Goal: Information Seeking & Learning: Learn about a topic

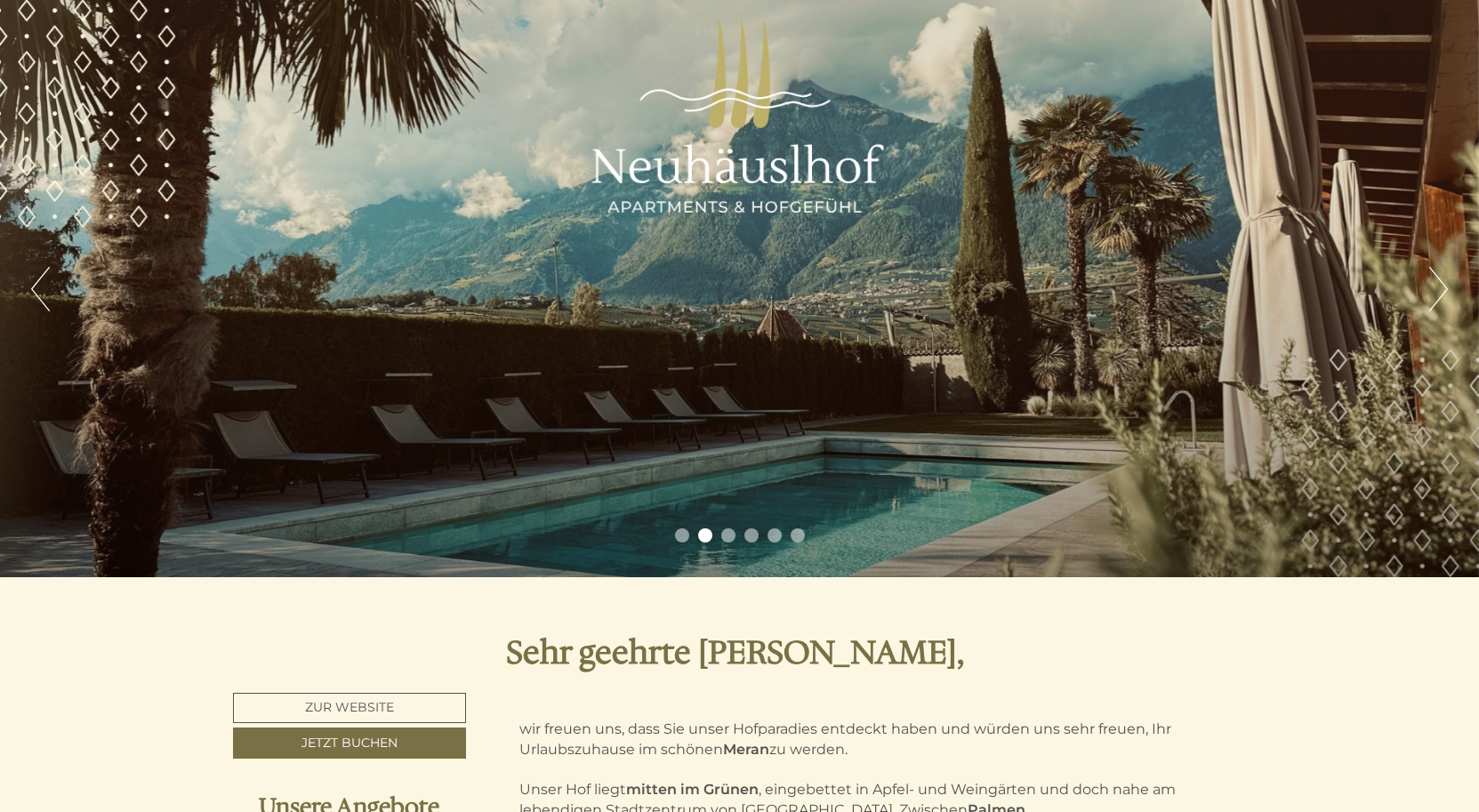
click at [735, 532] on ul "1 2 3 4 5 6" at bounding box center [739, 538] width 1479 height 20
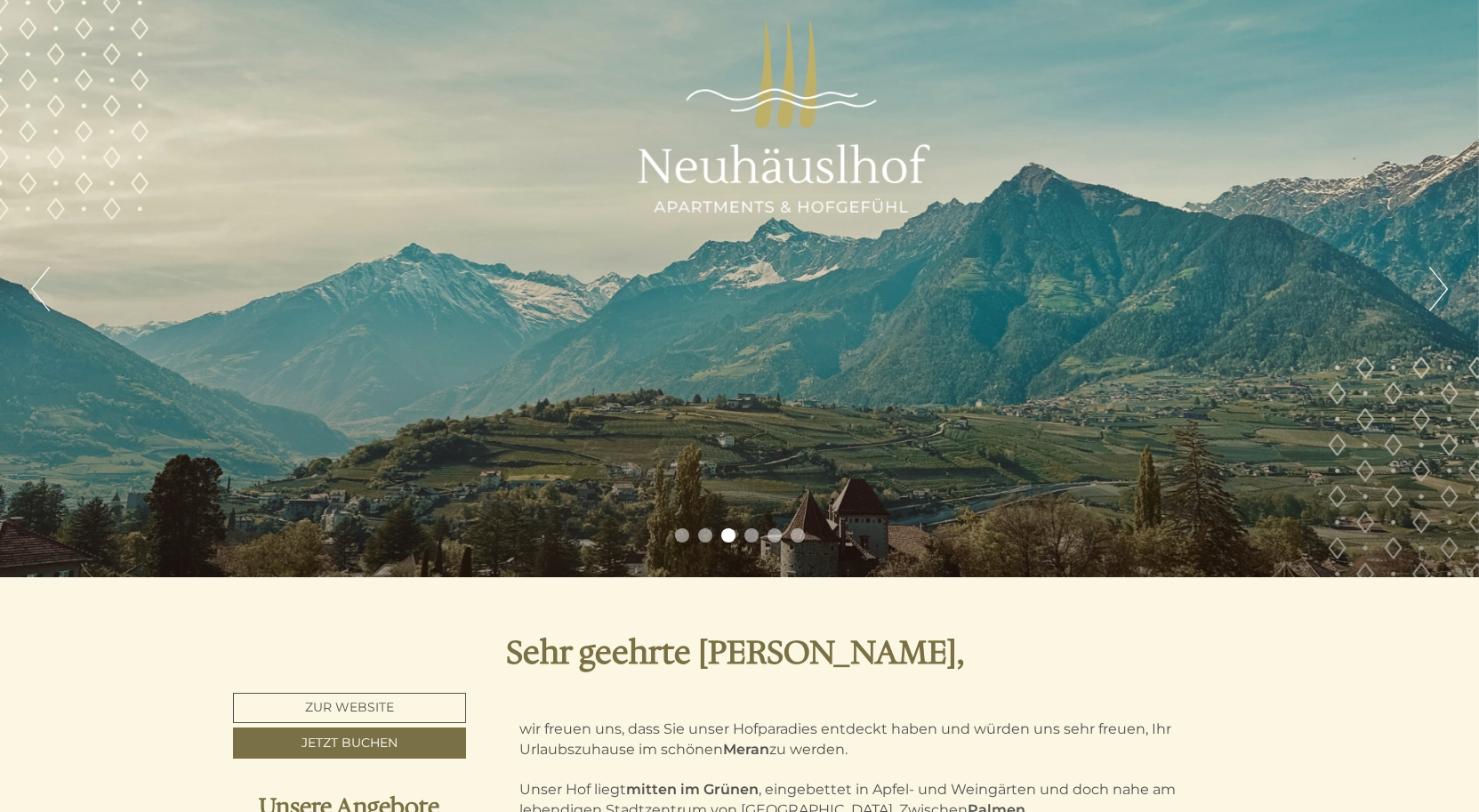
click at [1437, 286] on button "Next" at bounding box center [1438, 290] width 19 height 45
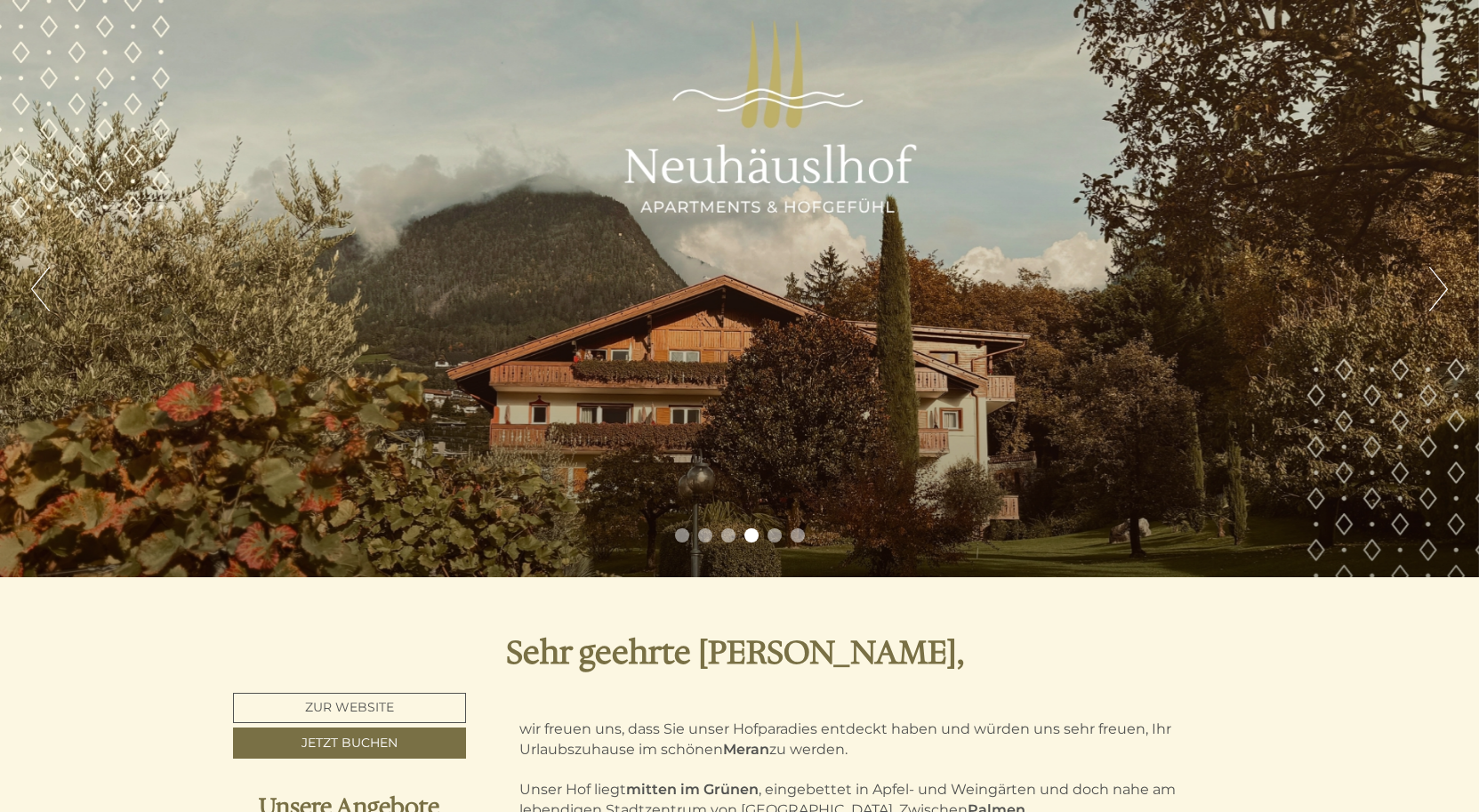
click at [1437, 286] on button "Next" at bounding box center [1438, 290] width 19 height 45
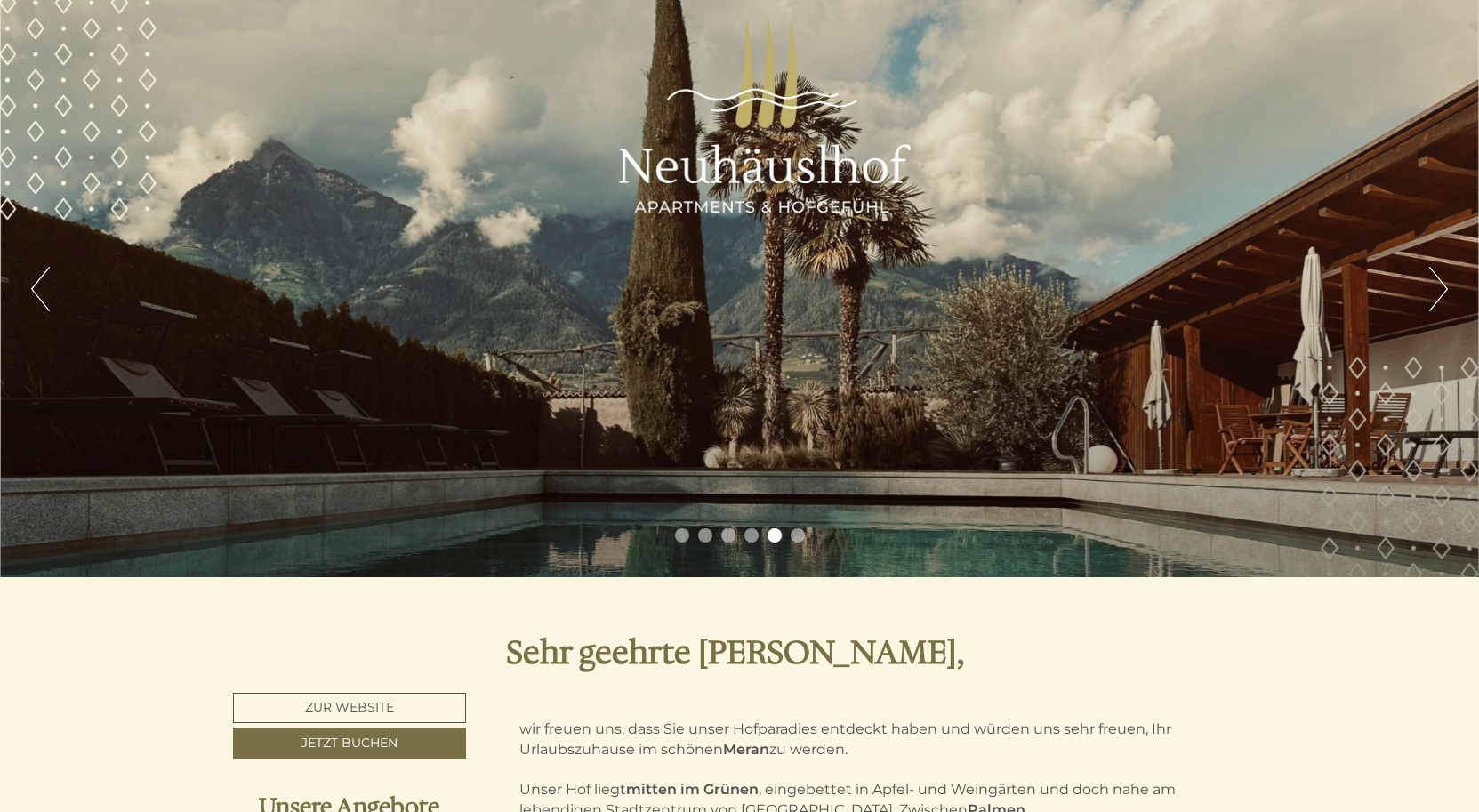
click at [1437, 286] on button "Next" at bounding box center [1438, 290] width 19 height 45
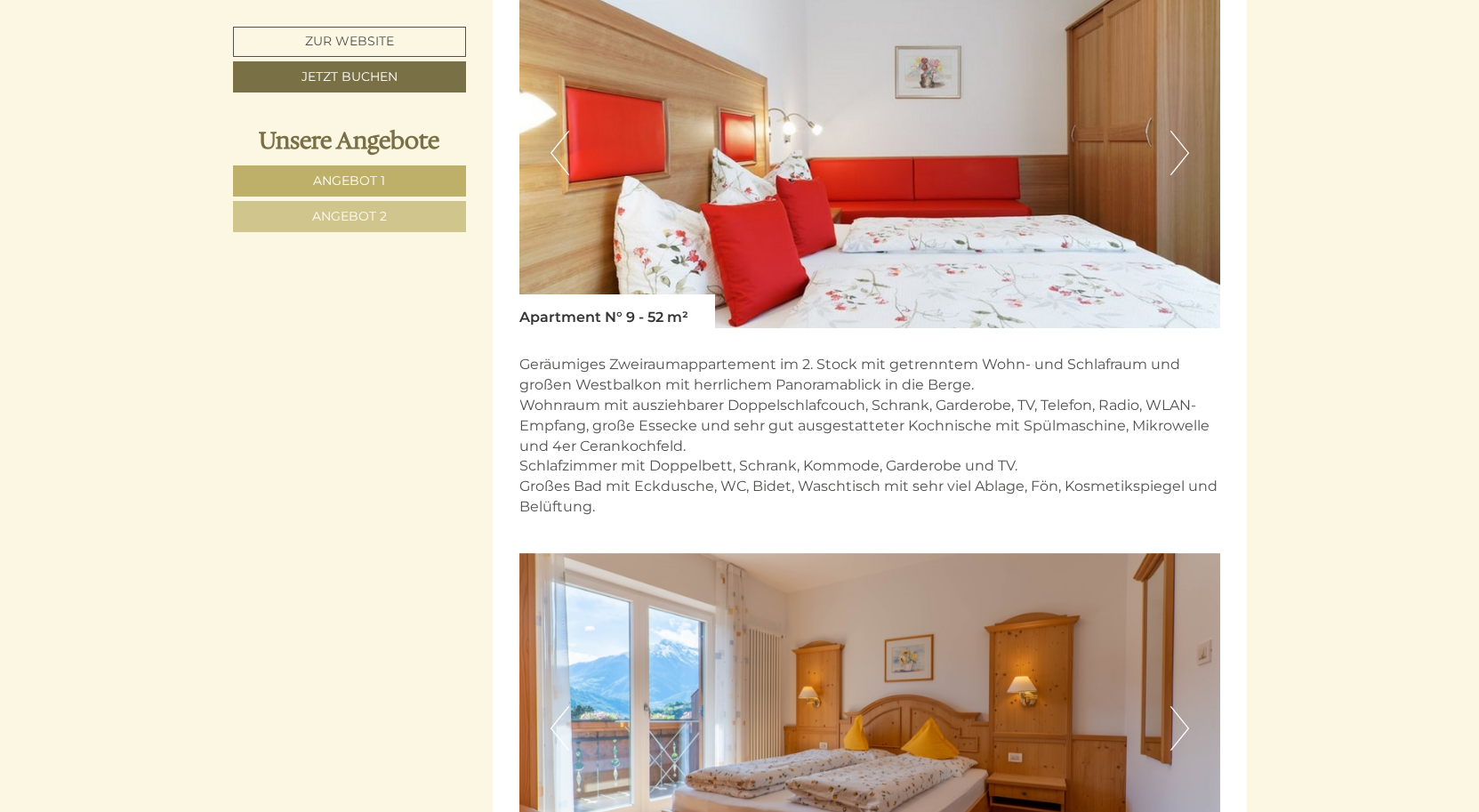
scroll to position [1217, 0]
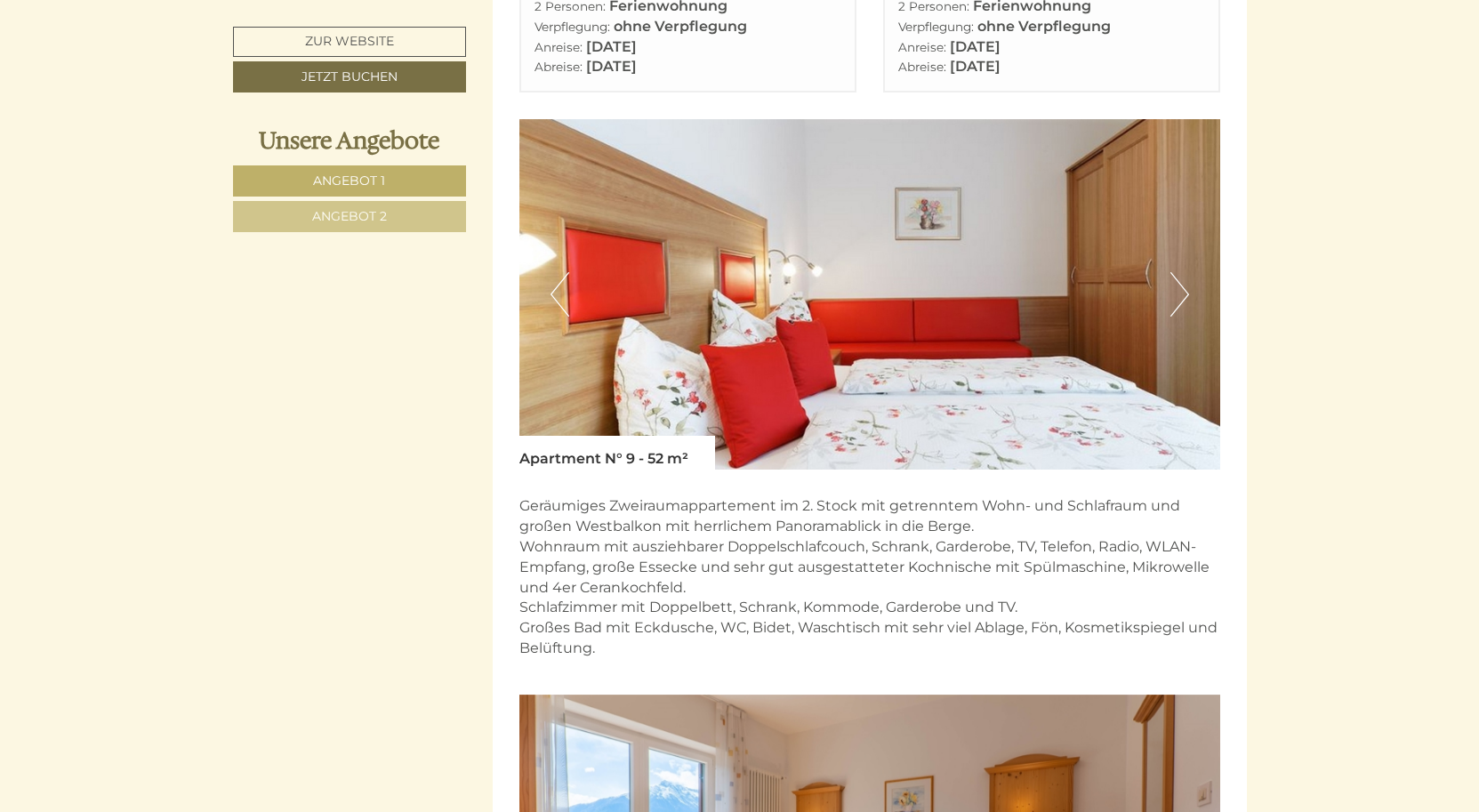
click at [1181, 272] on button "Next" at bounding box center [1180, 294] width 19 height 45
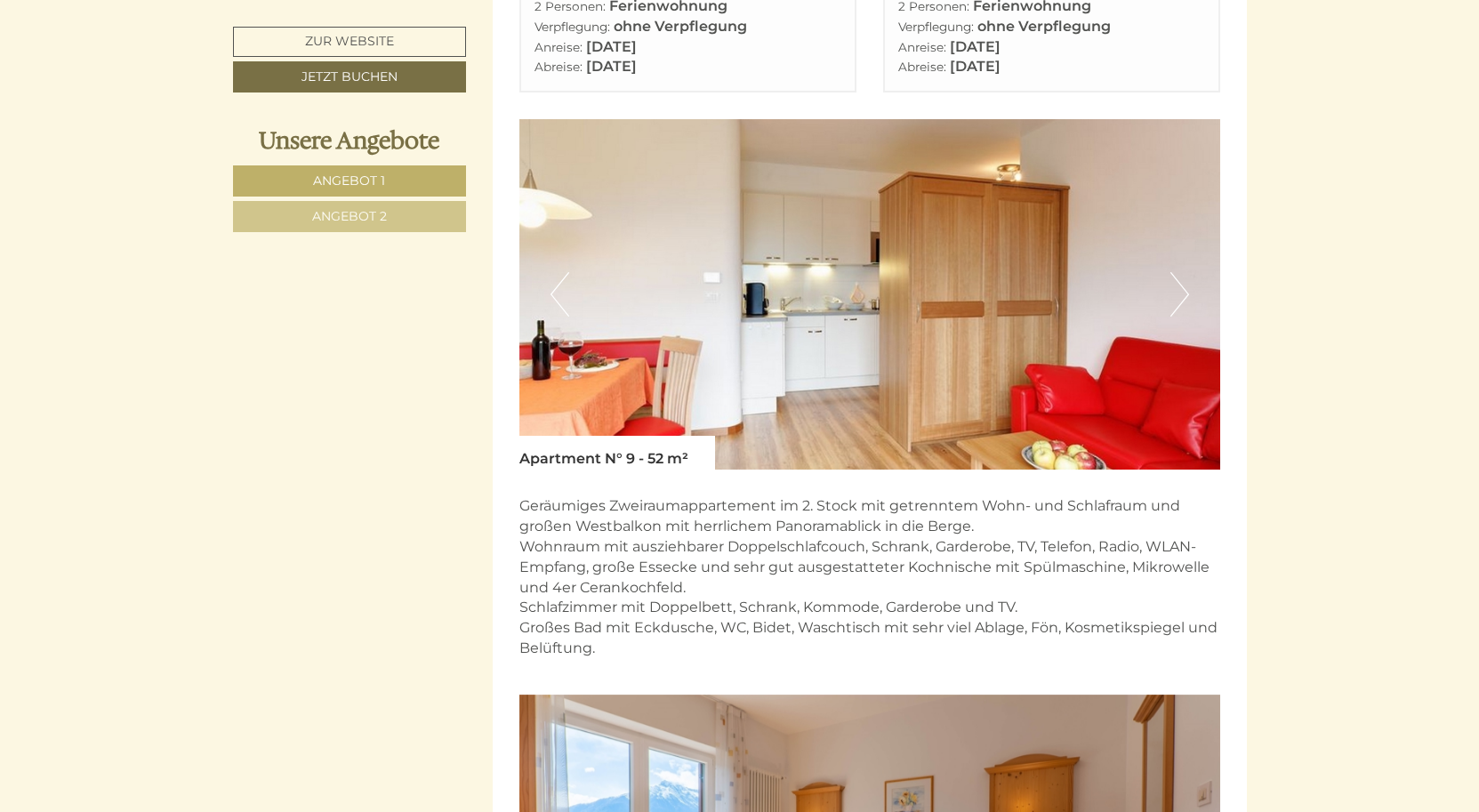
click at [1181, 272] on button "Next" at bounding box center [1180, 294] width 19 height 45
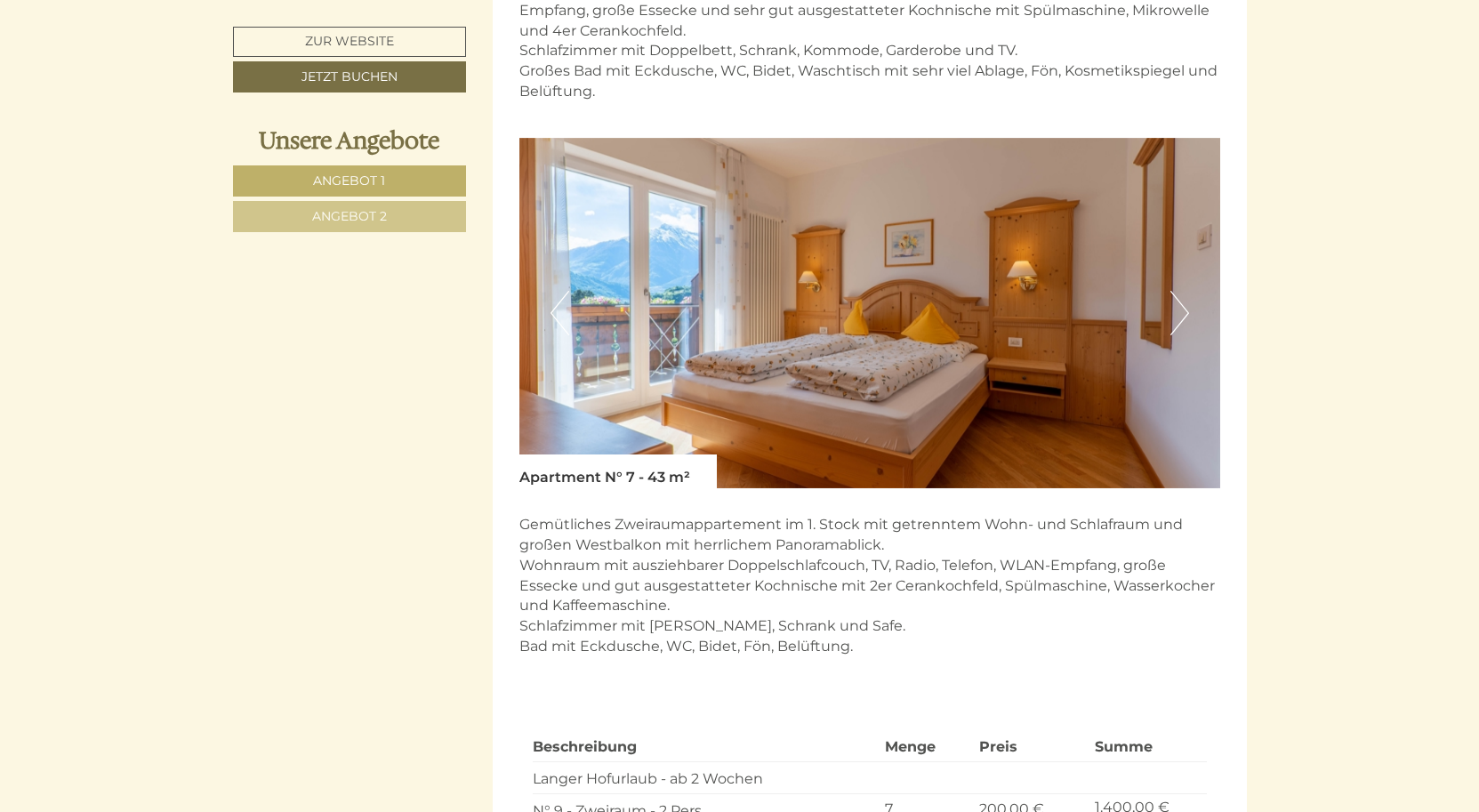
scroll to position [1788, 0]
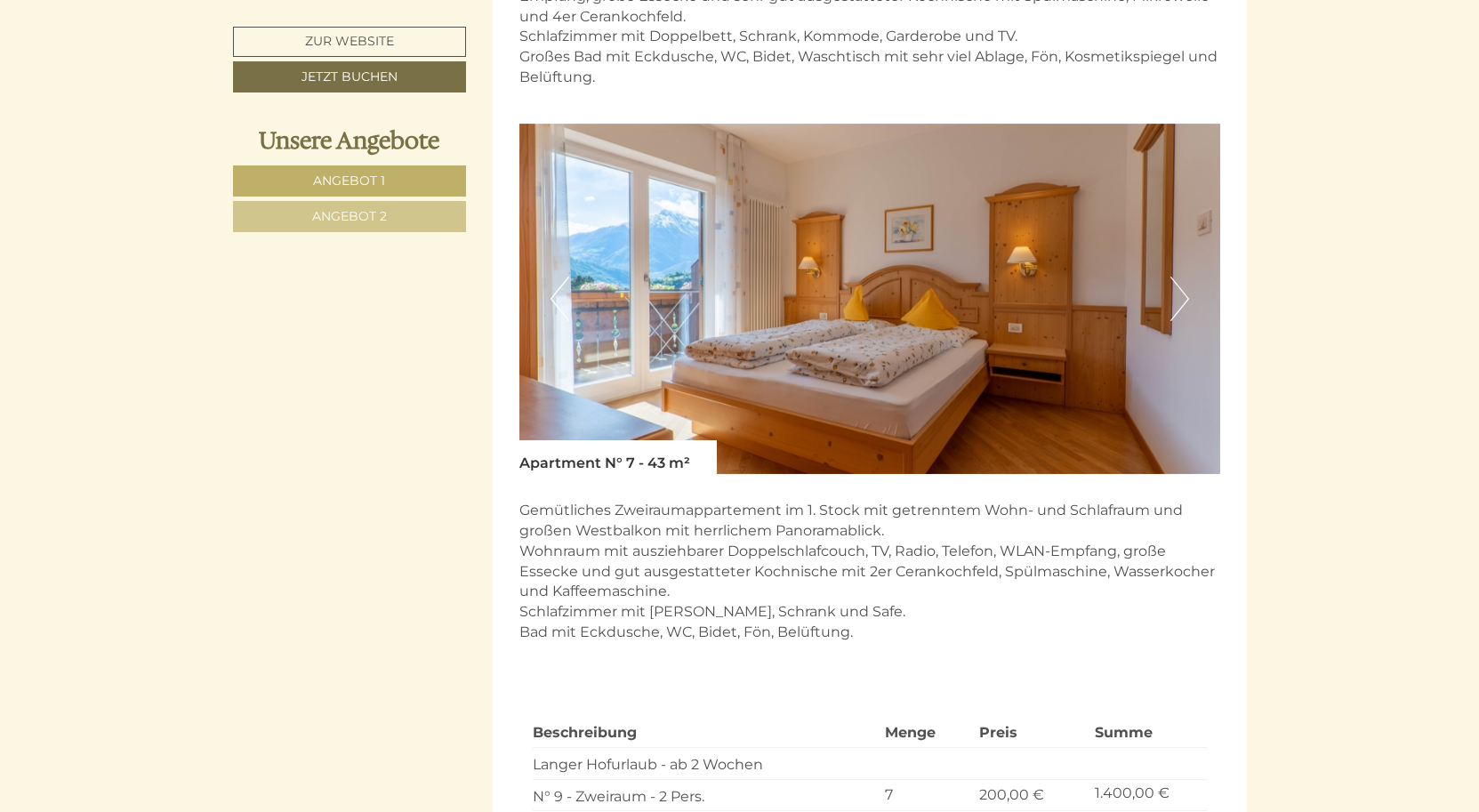
click at [1175, 277] on button "Next" at bounding box center [1180, 299] width 19 height 45
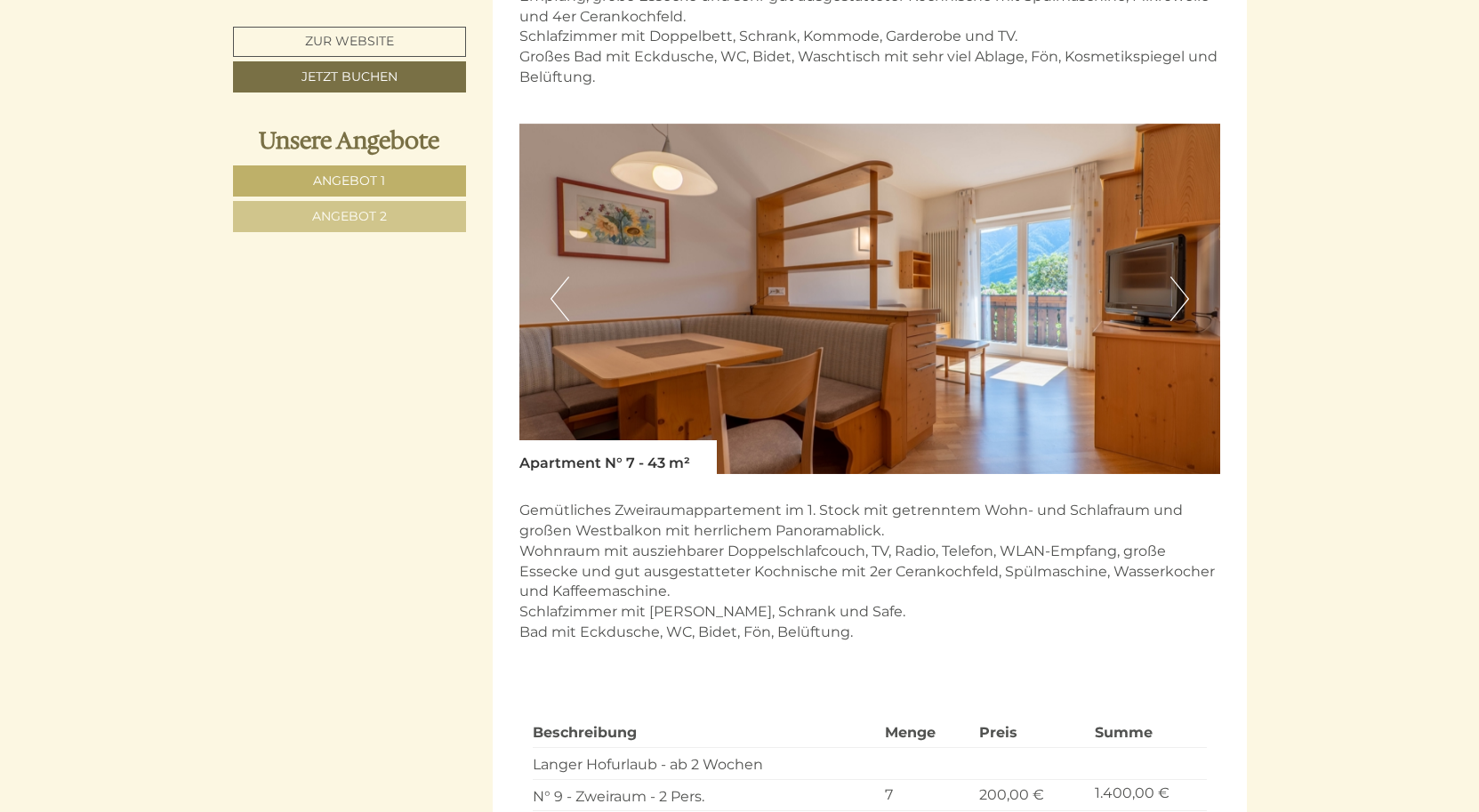
click at [1175, 277] on button "Next" at bounding box center [1180, 299] width 19 height 45
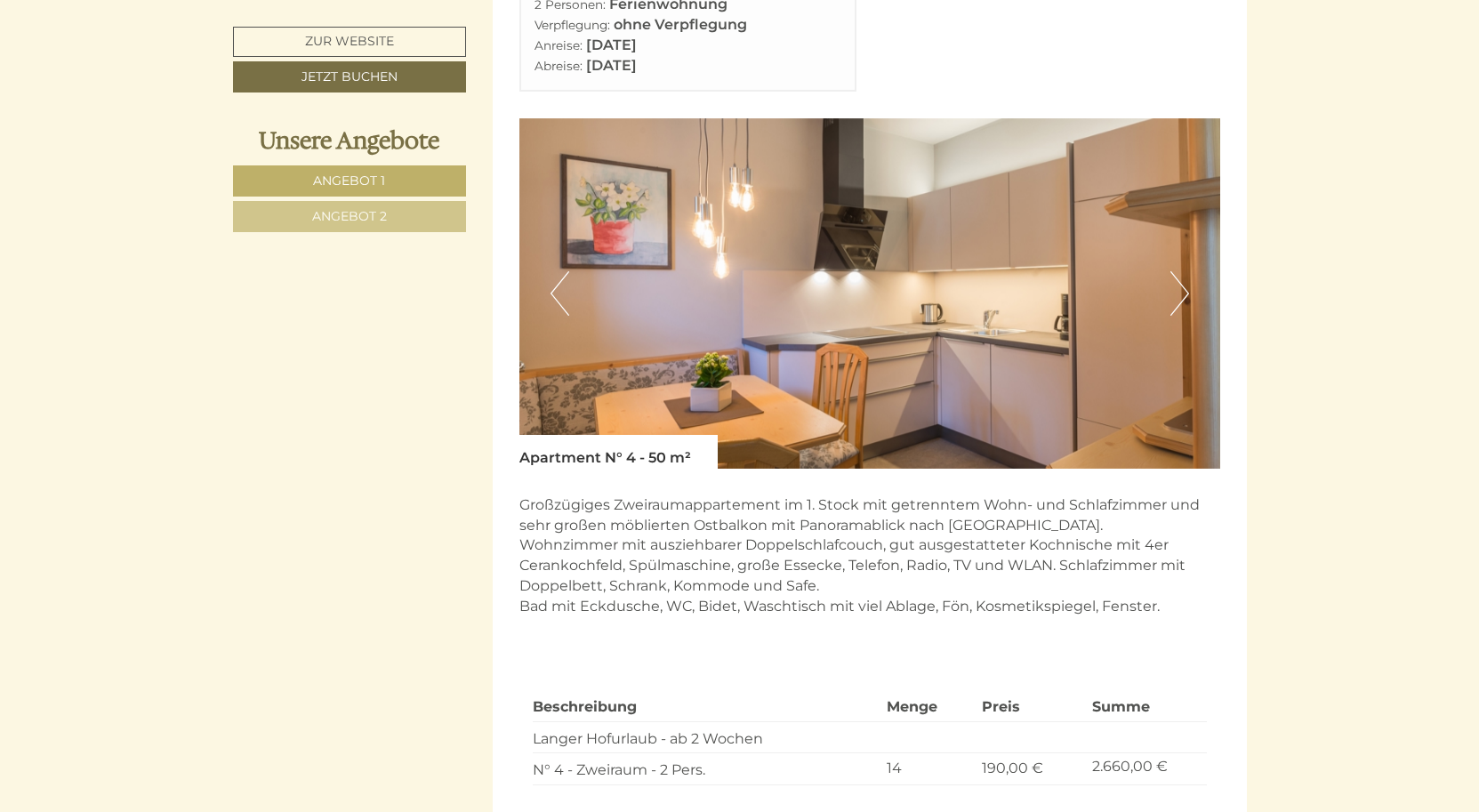
scroll to position [3070, 0]
click at [1184, 272] on button "Next" at bounding box center [1180, 294] width 19 height 45
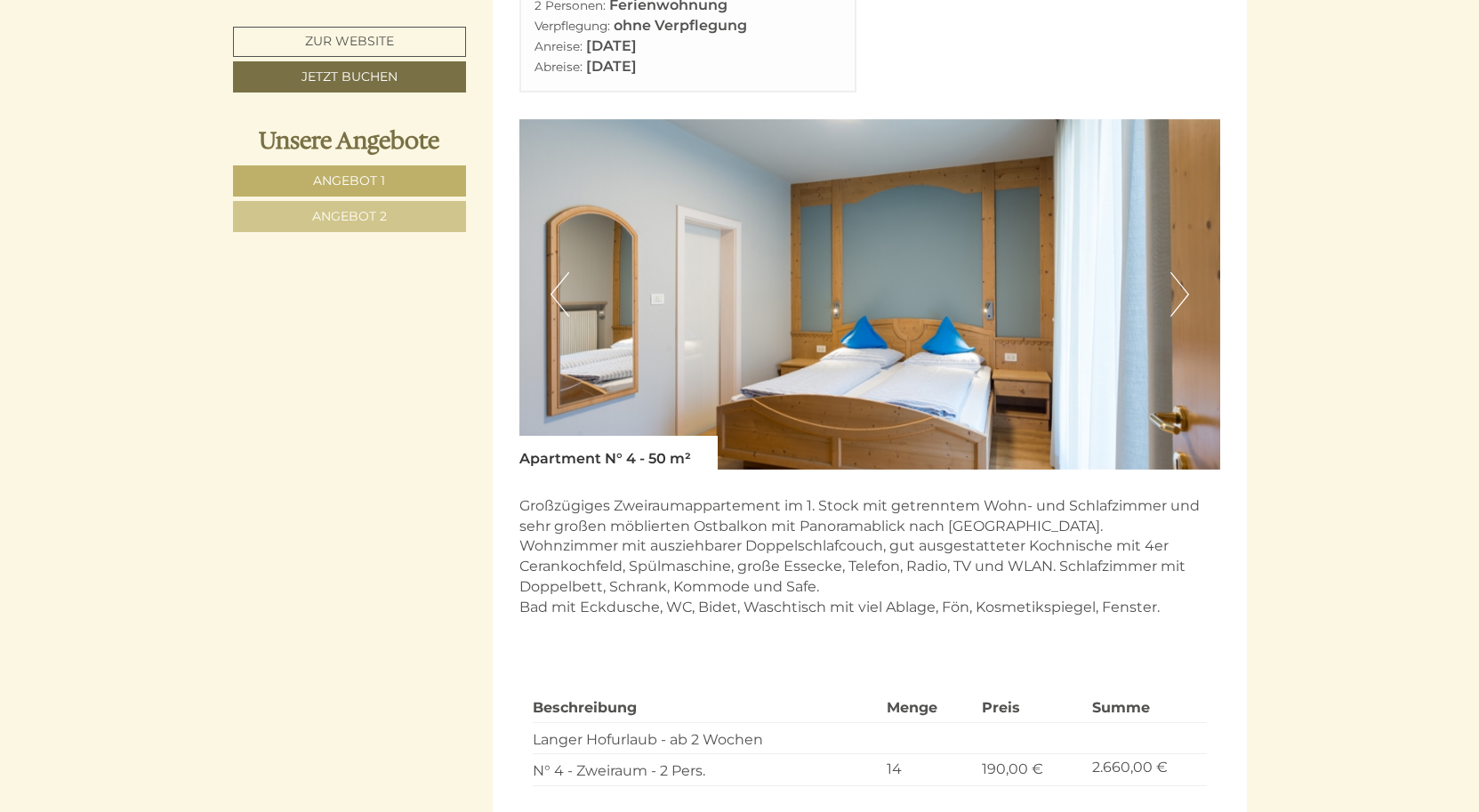
click at [1184, 272] on button "Next" at bounding box center [1180, 294] width 19 height 45
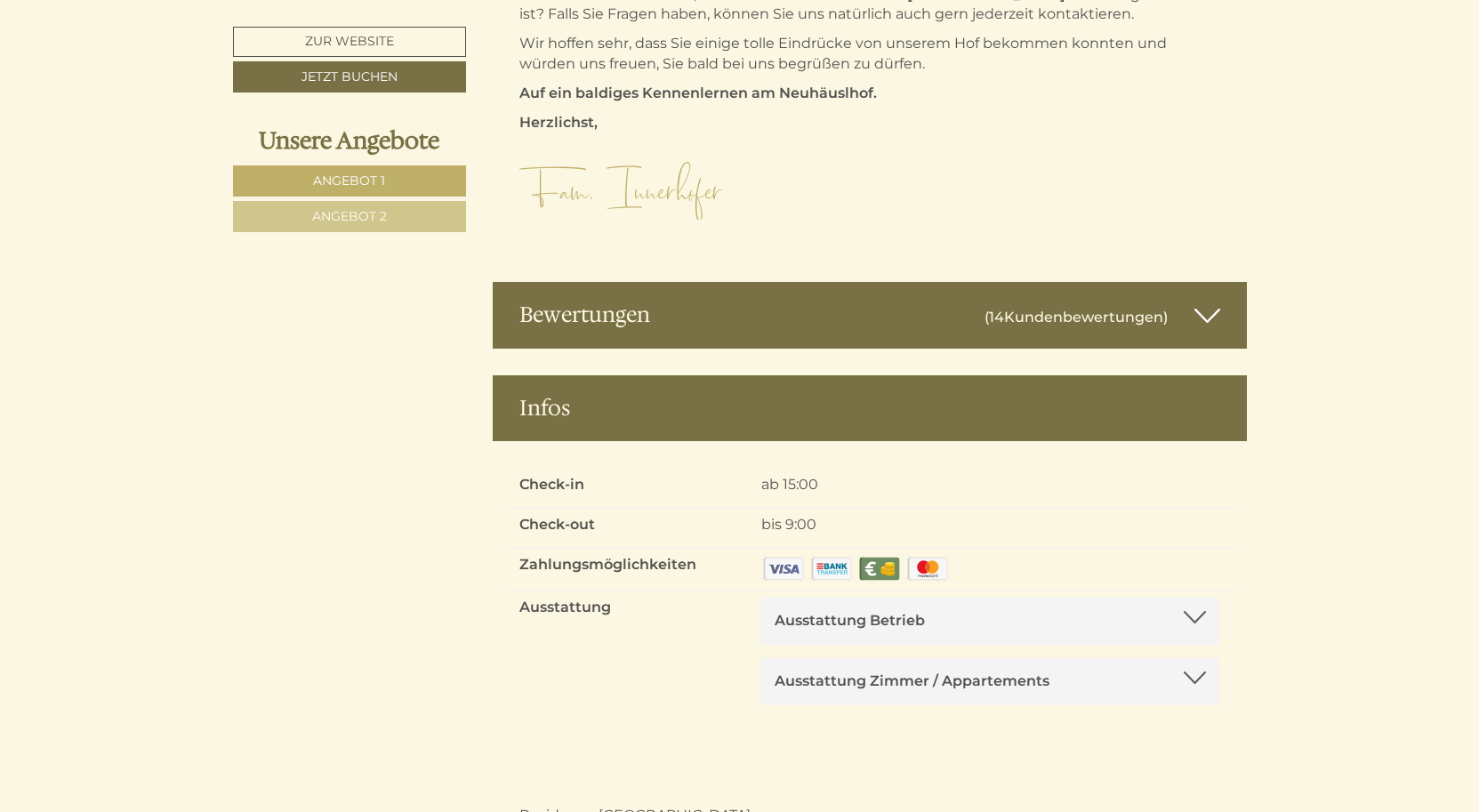
scroll to position [8223, 0]
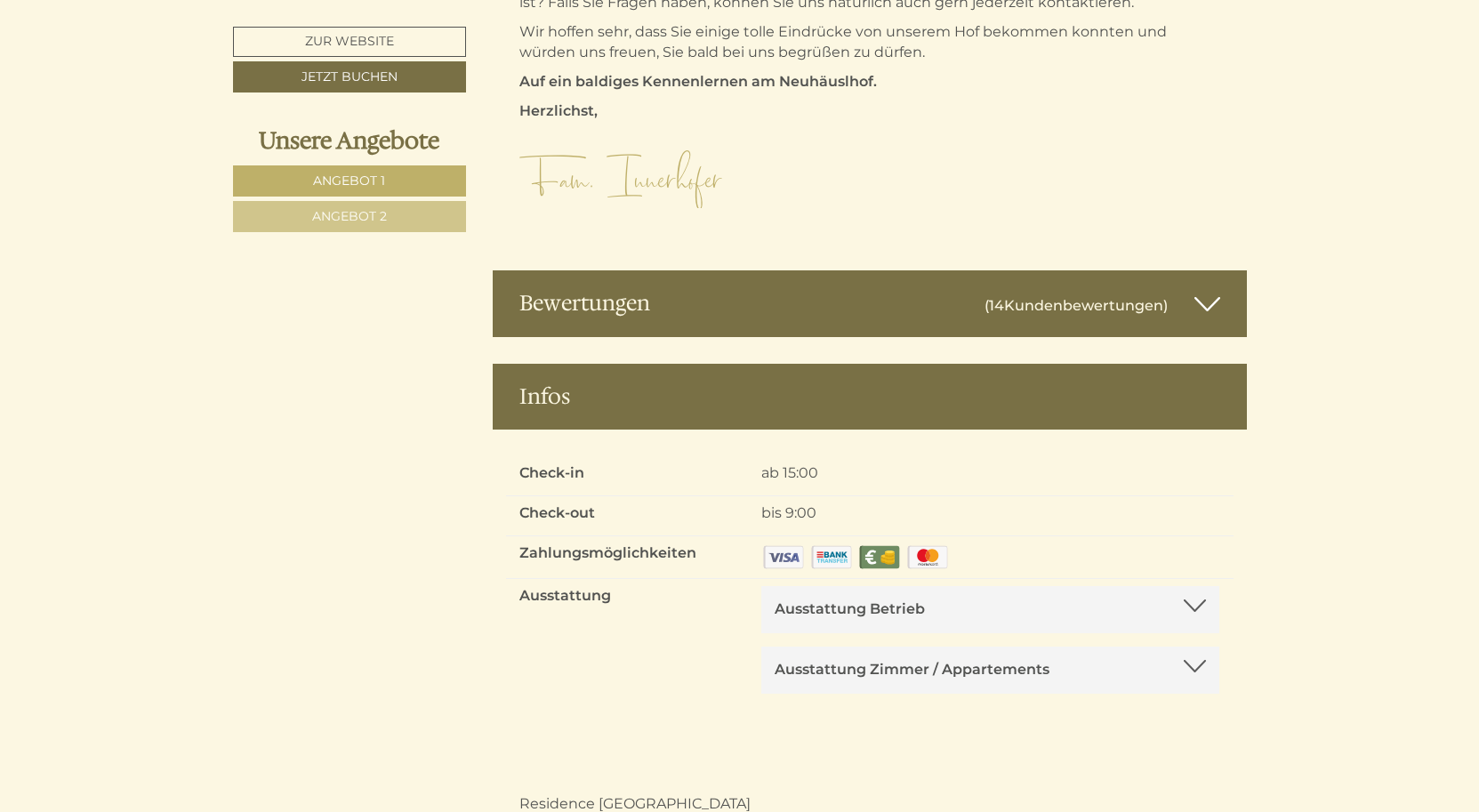
click at [1192, 599] on div at bounding box center [1194, 605] width 22 height 13
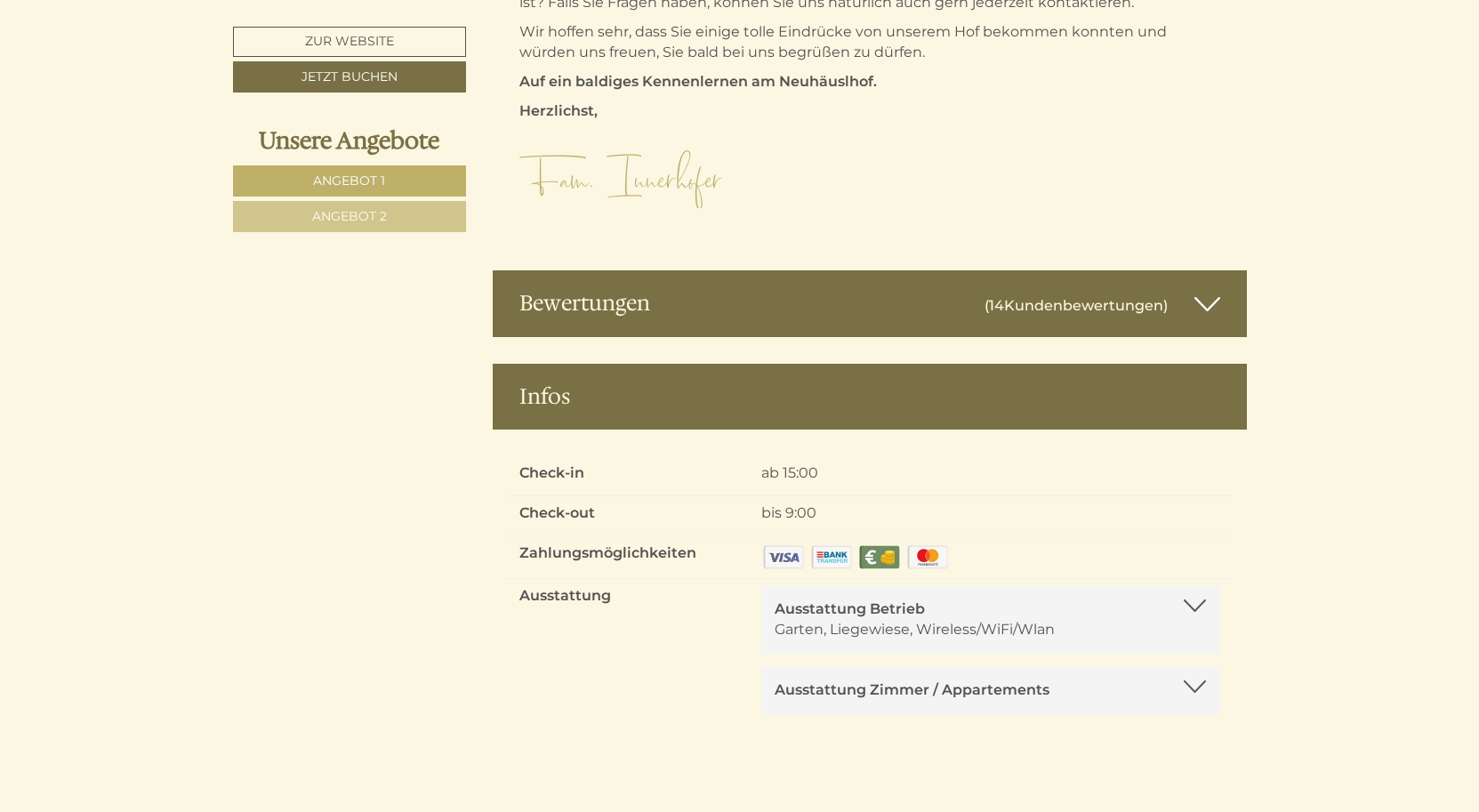
click at [1192, 680] on div at bounding box center [1194, 686] width 22 height 13
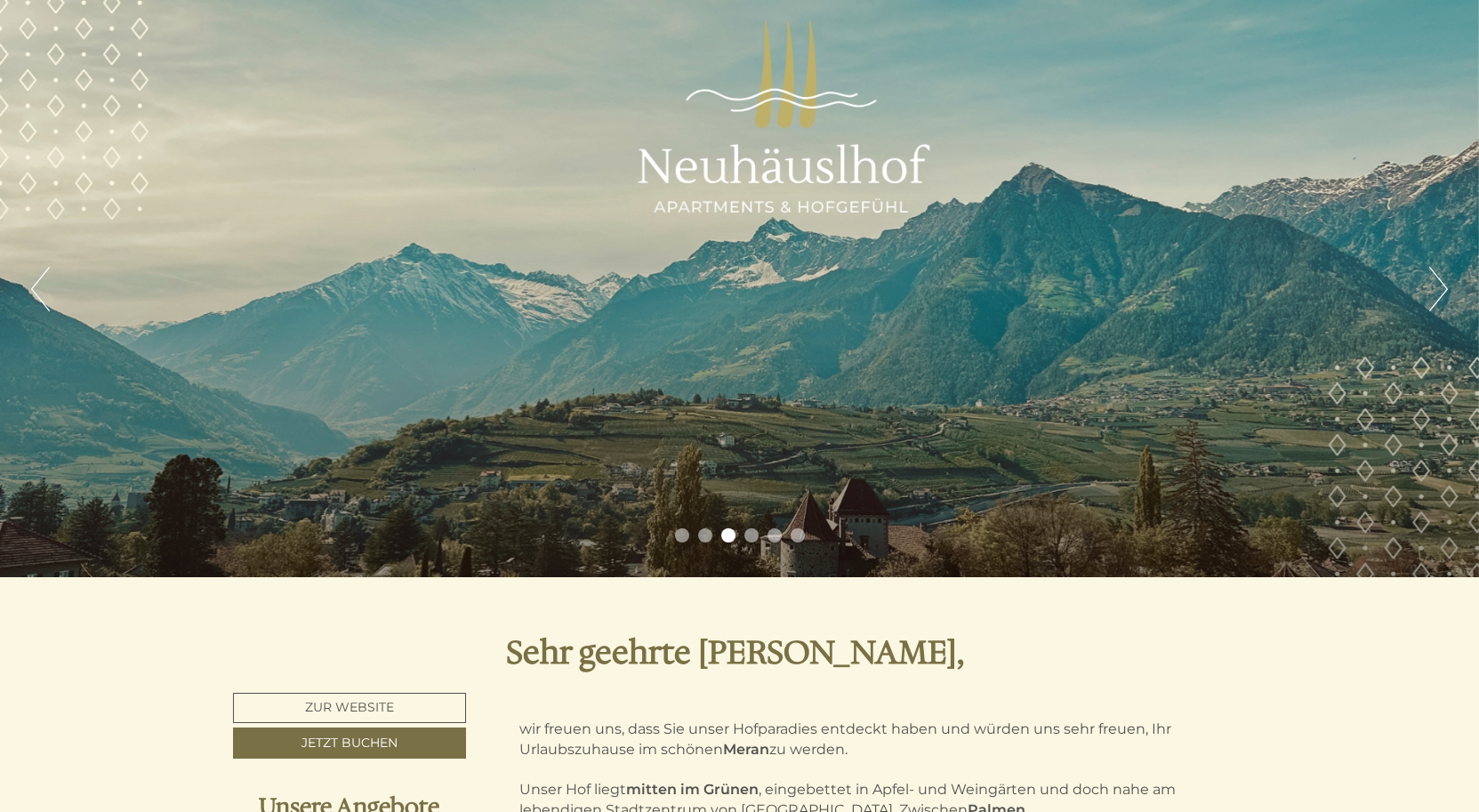
scroll to position [0, 0]
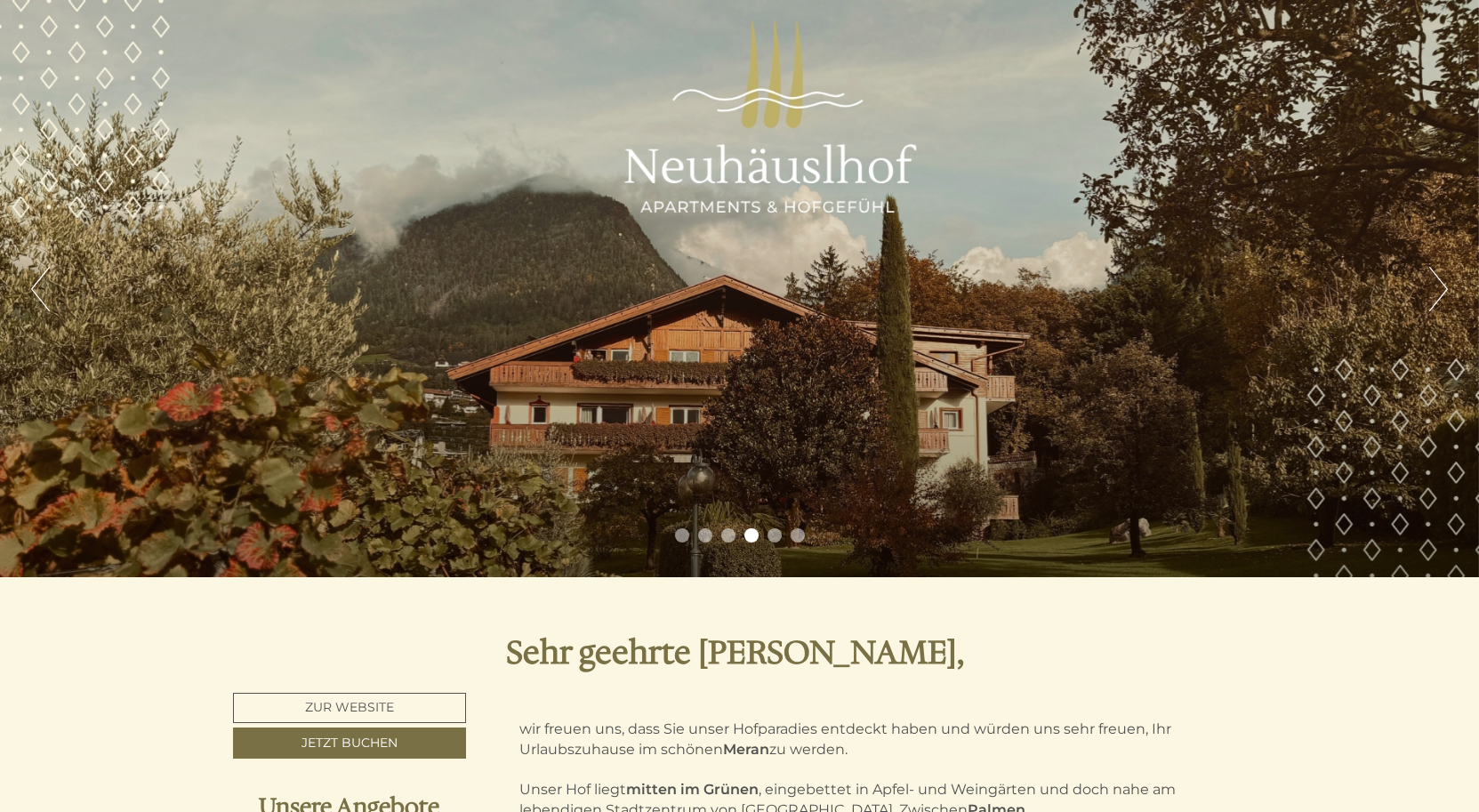
click at [1433, 290] on button "Next" at bounding box center [1438, 290] width 19 height 45
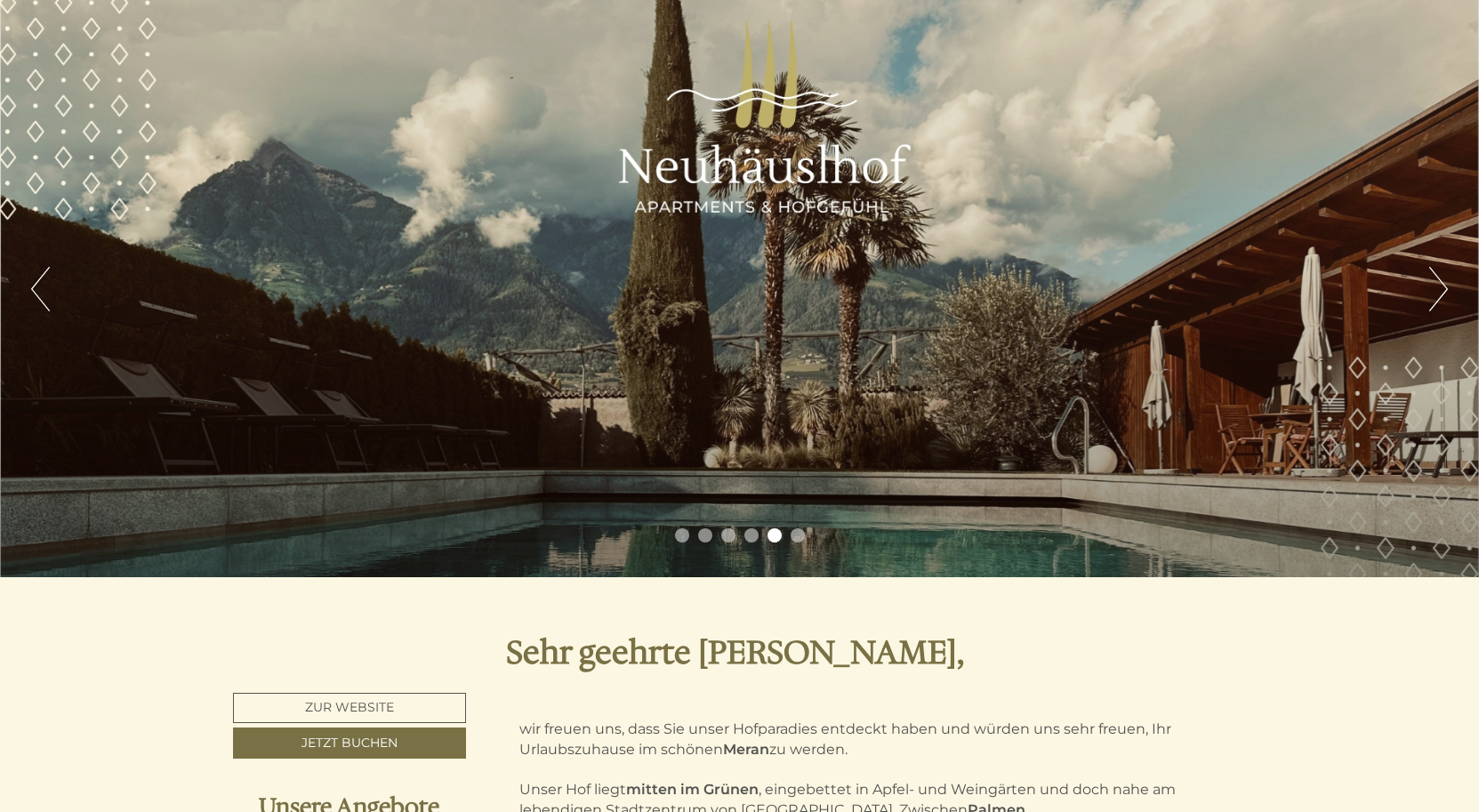
click at [1426, 290] on div "Previous Next 1 2 3 4 5 6" at bounding box center [739, 289] width 1479 height 577
click at [1445, 290] on button "Next" at bounding box center [1438, 290] width 19 height 45
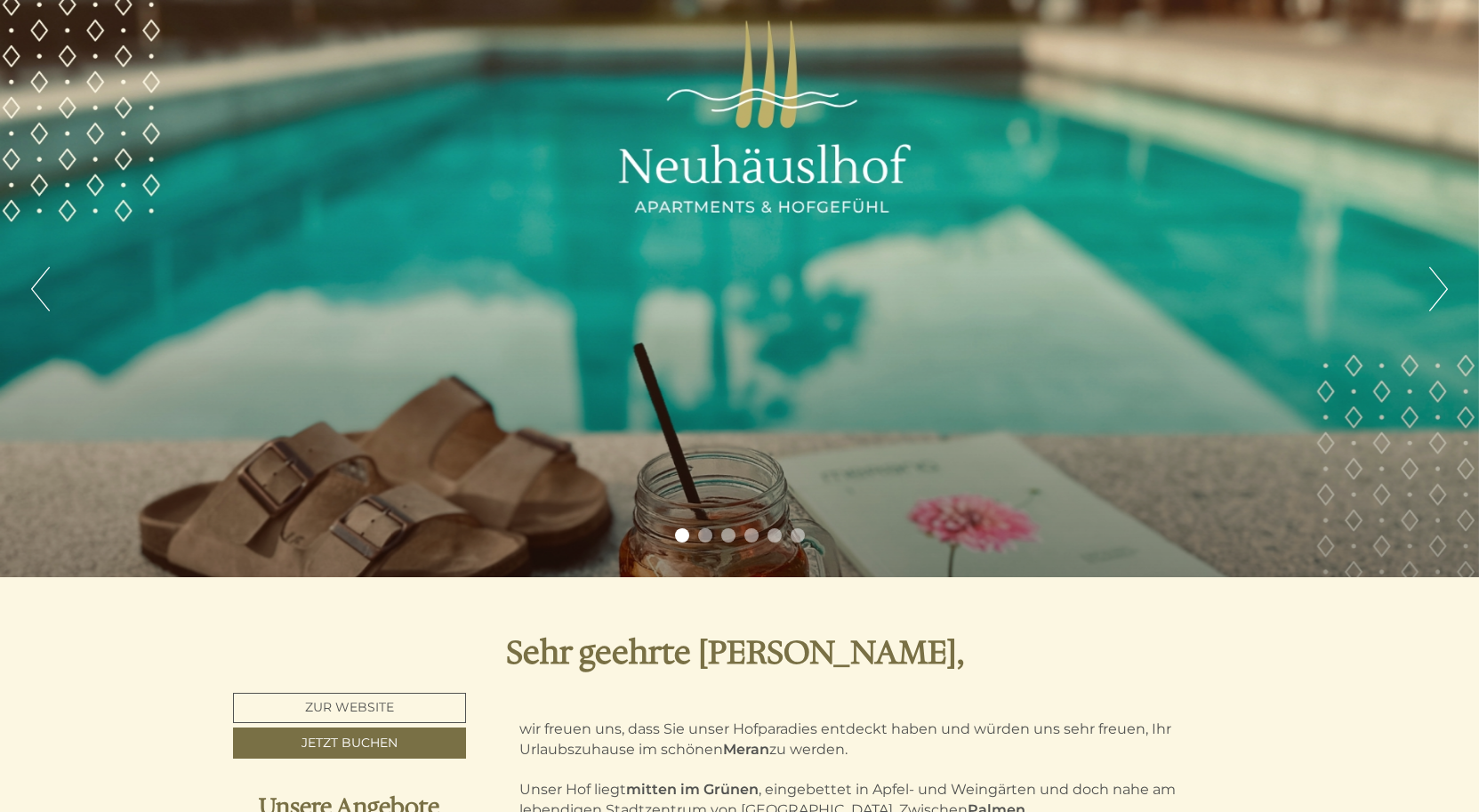
click at [795, 535] on li "6" at bounding box center [798, 535] width 15 height 15
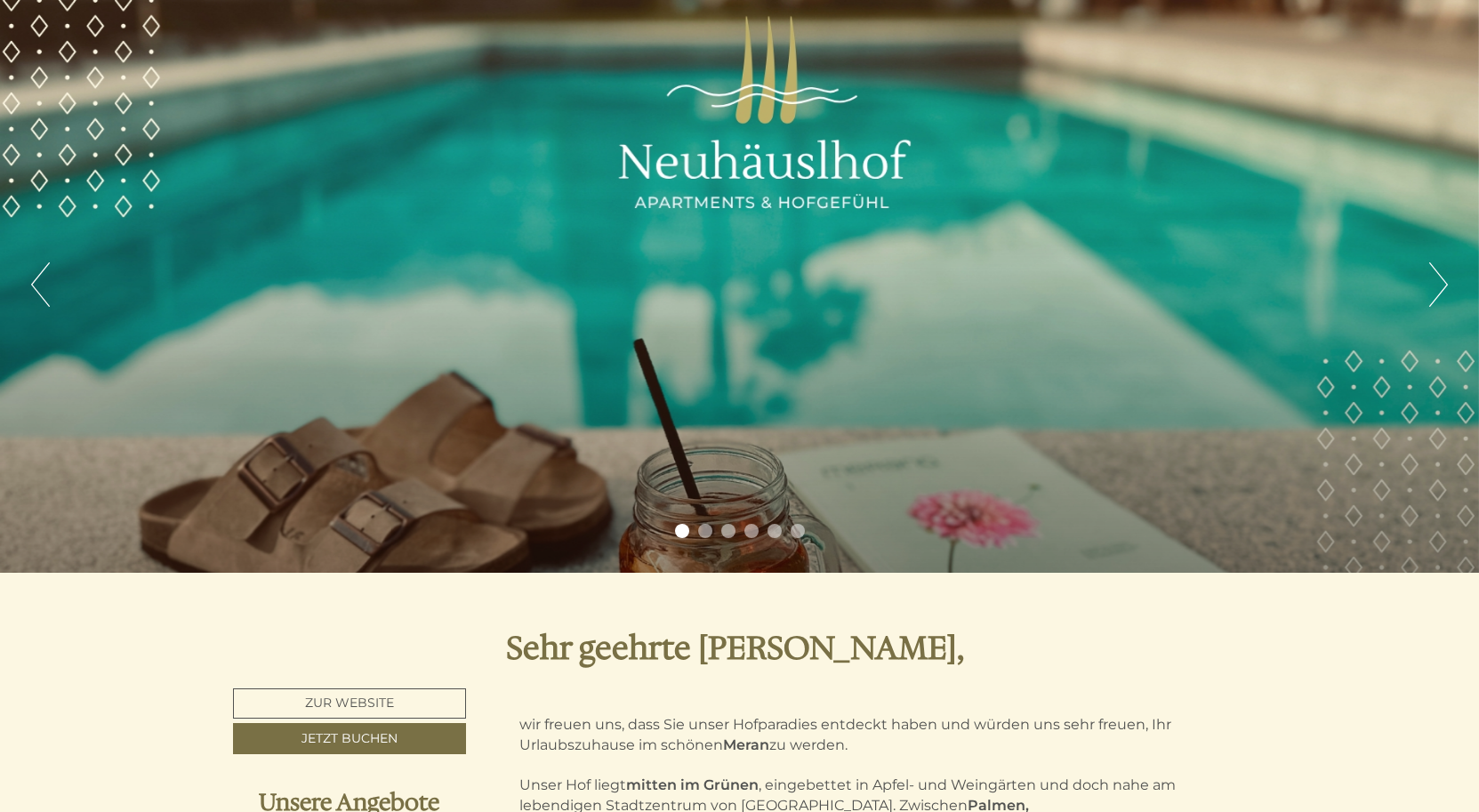
scroll to position [5, 0]
click at [796, 535] on li "6" at bounding box center [798, 530] width 15 height 15
click at [801, 532] on li "6" at bounding box center [798, 530] width 15 height 15
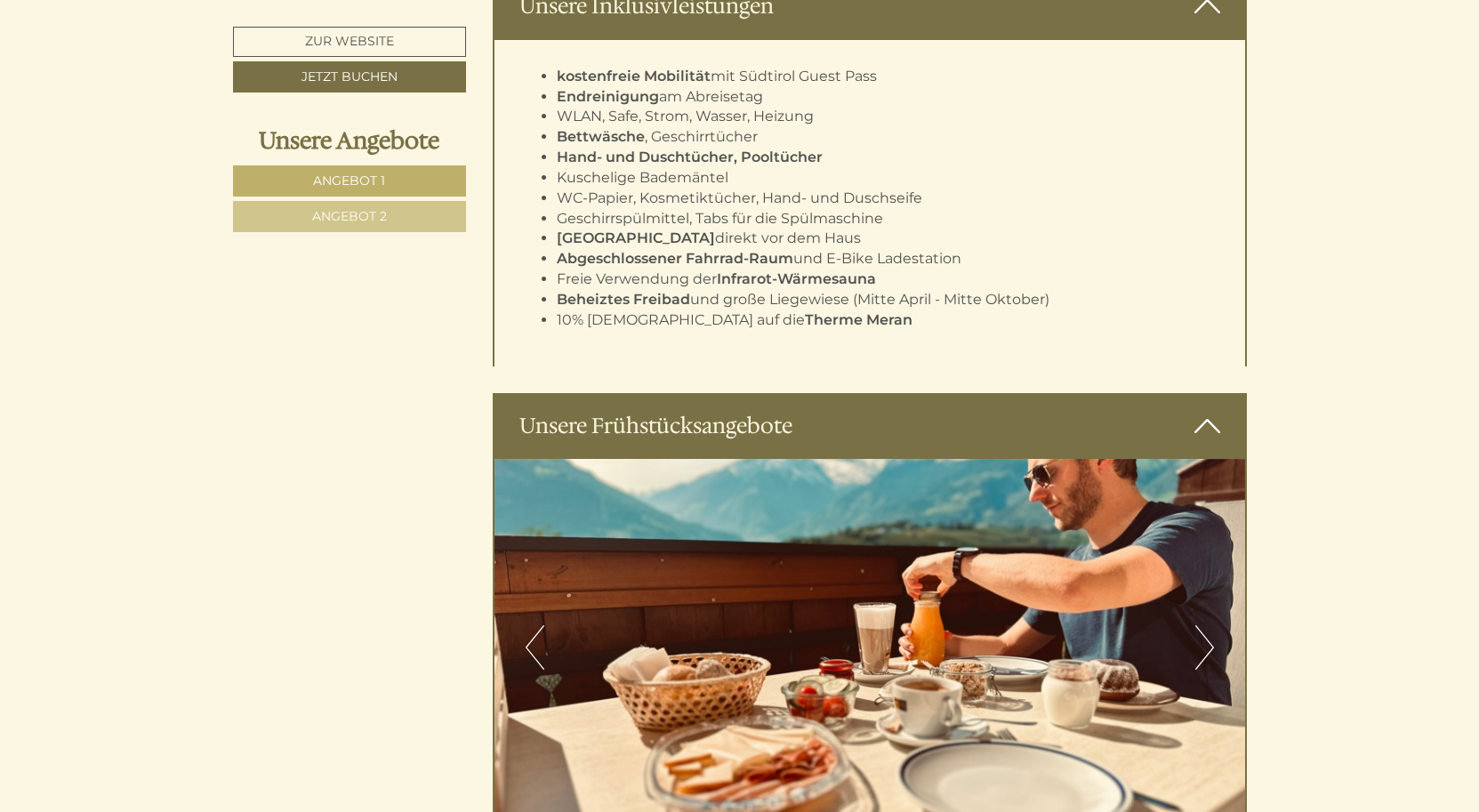
scroll to position [4334, 0]
click at [1206, 626] on button "Next" at bounding box center [1204, 648] width 19 height 45
click at [1214, 576] on img at bounding box center [870, 647] width 751 height 375
click at [1205, 626] on button "Next" at bounding box center [1204, 648] width 19 height 45
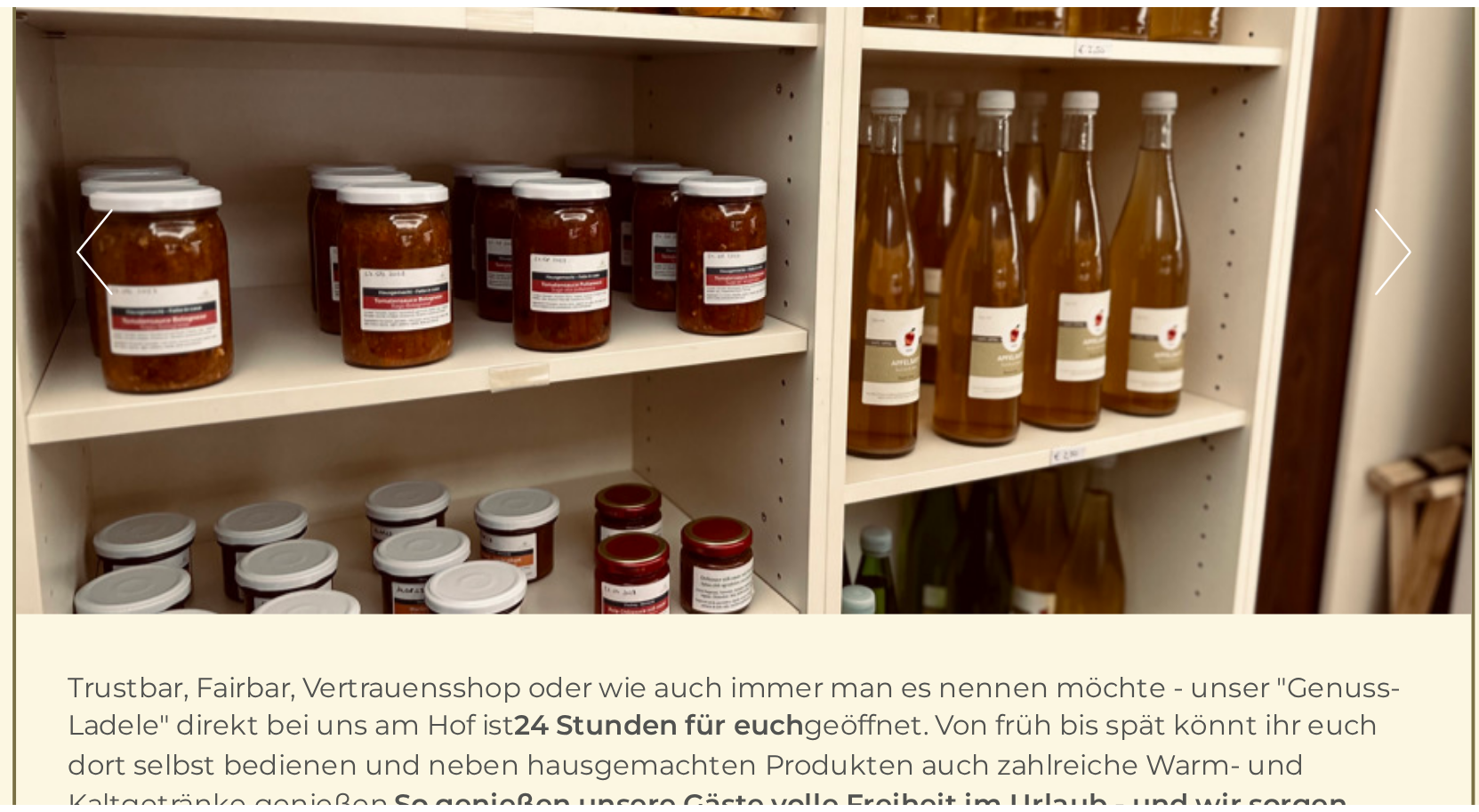
scroll to position [5580, 0]
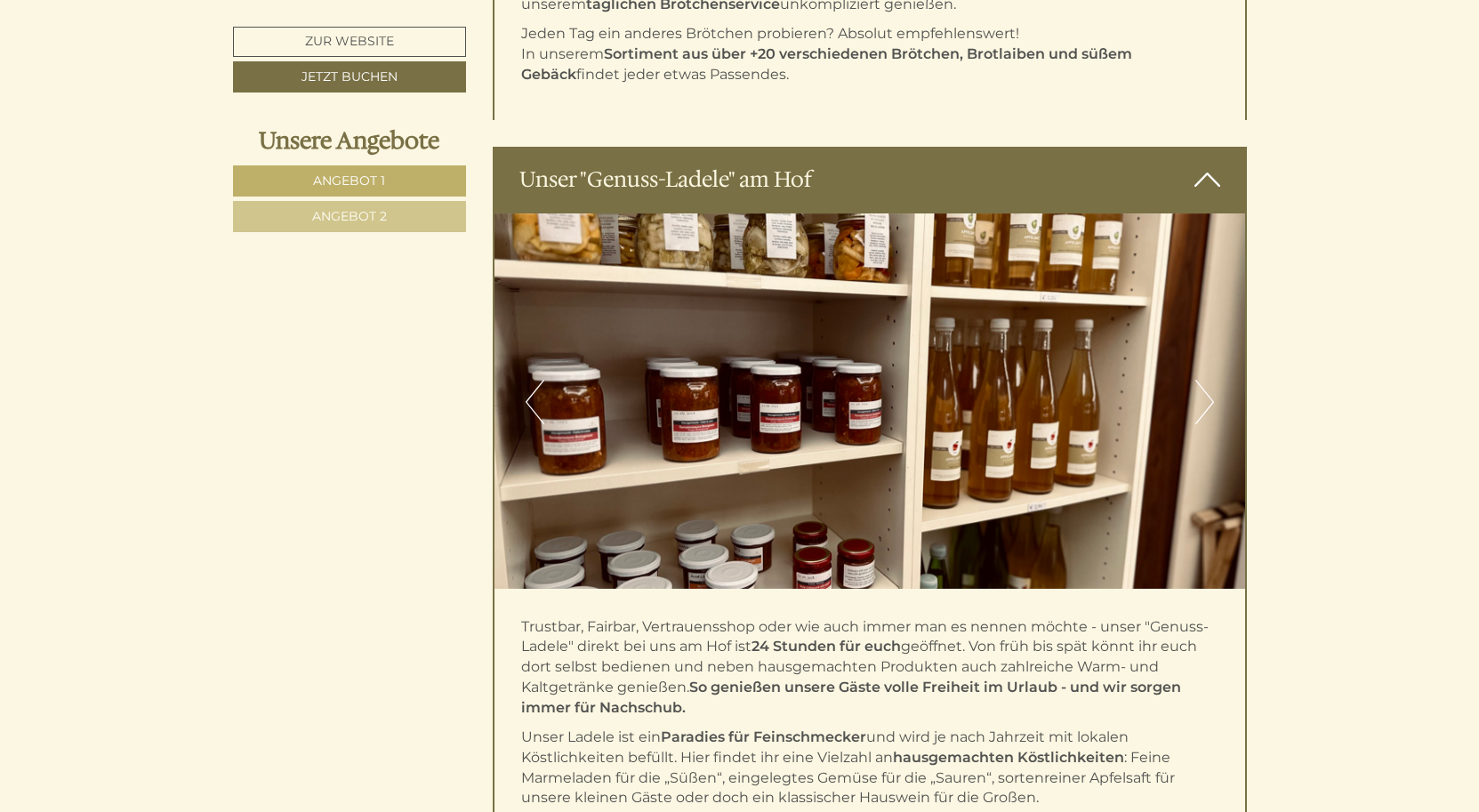
click at [1207, 380] on button "Next" at bounding box center [1204, 403] width 19 height 45
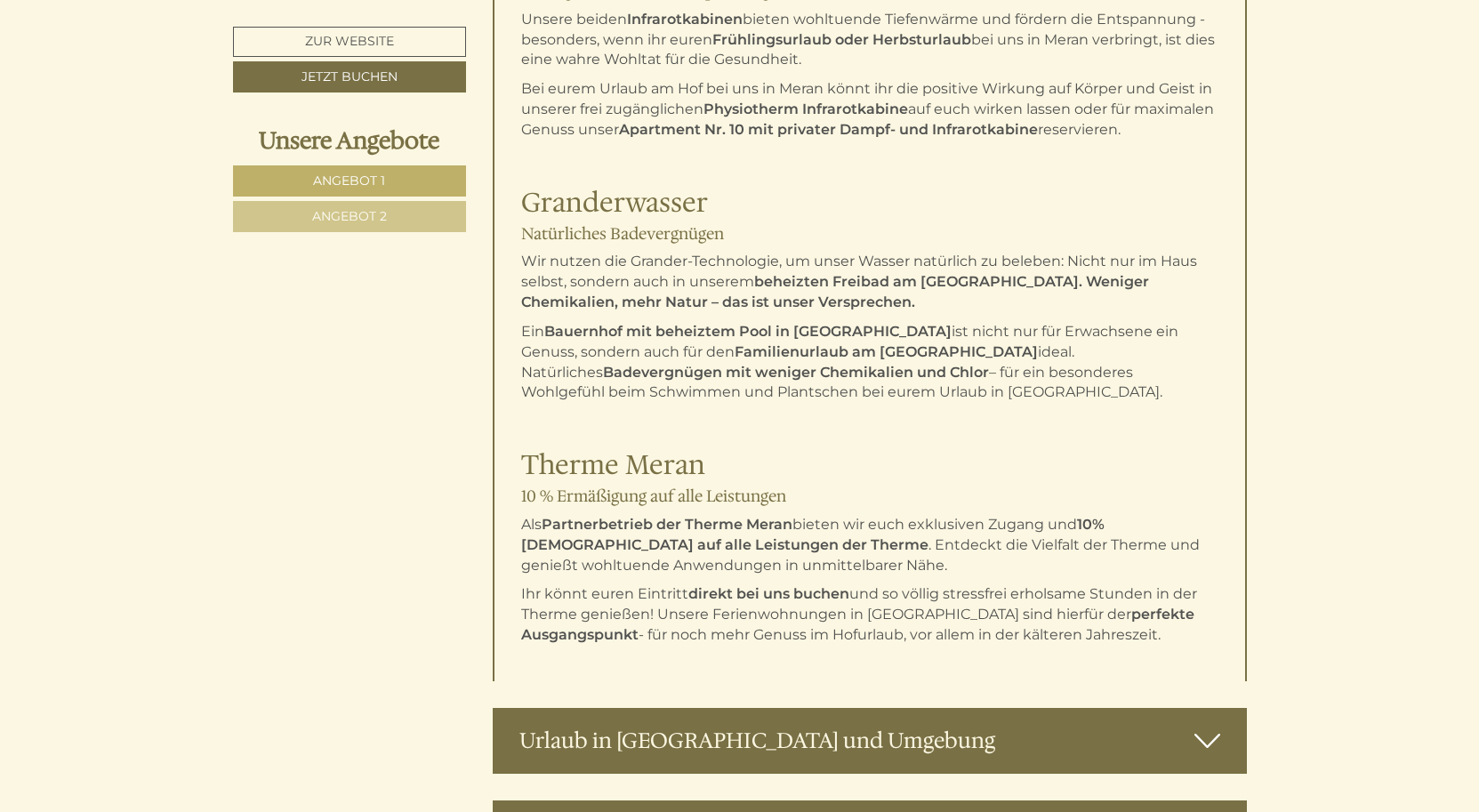
scroll to position [7287, 0]
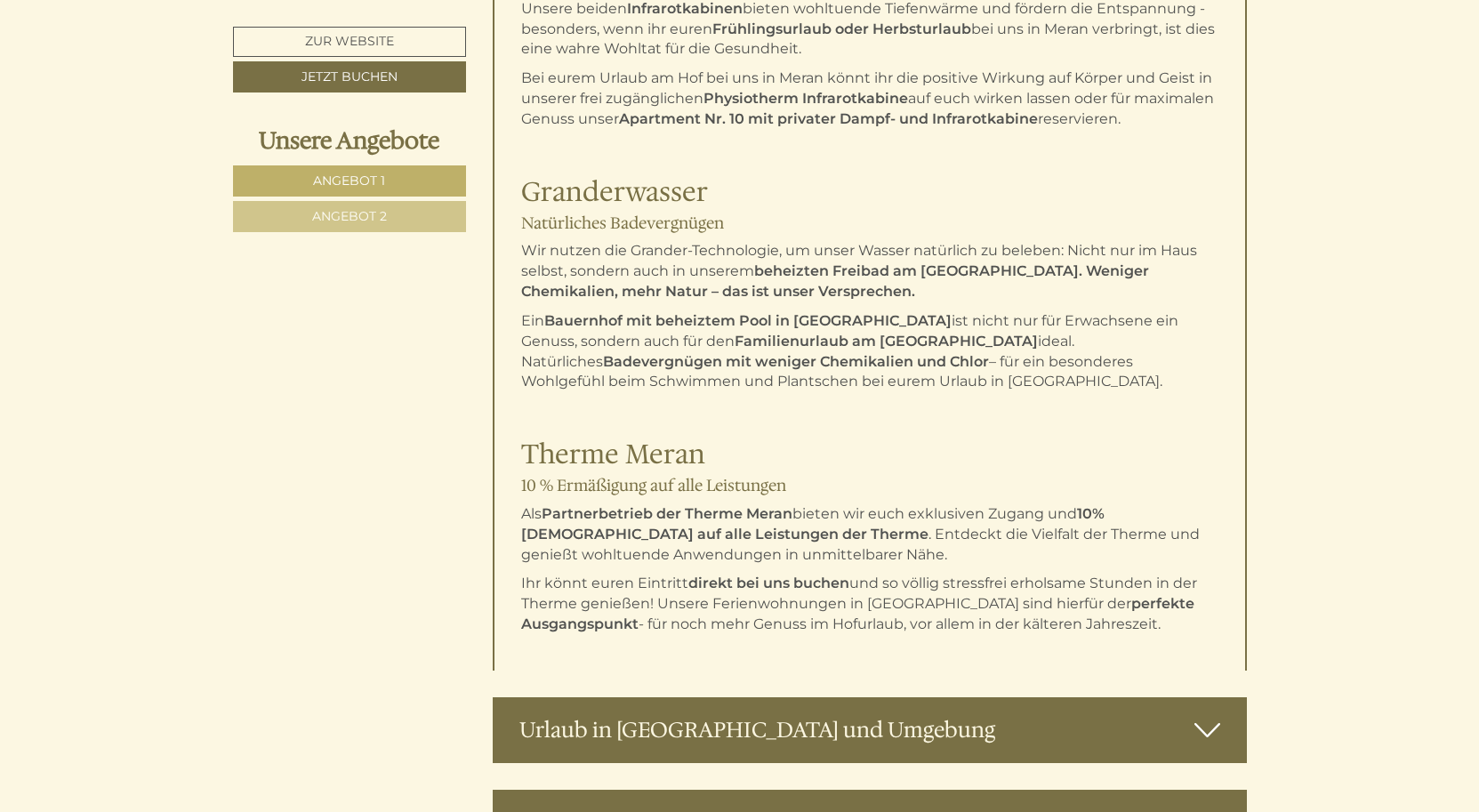
click at [1208, 715] on icon at bounding box center [1207, 729] width 25 height 30
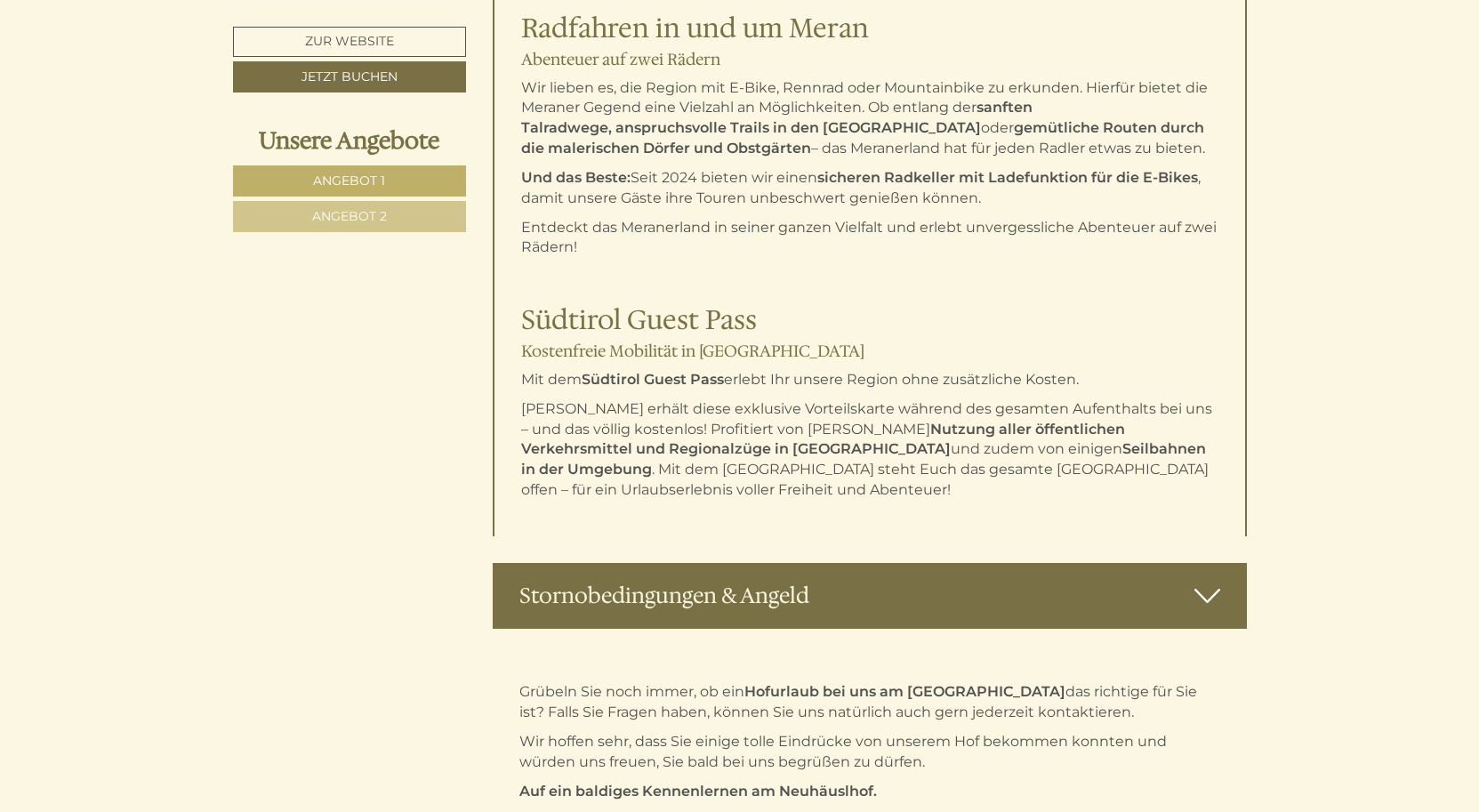
scroll to position [9818, 0]
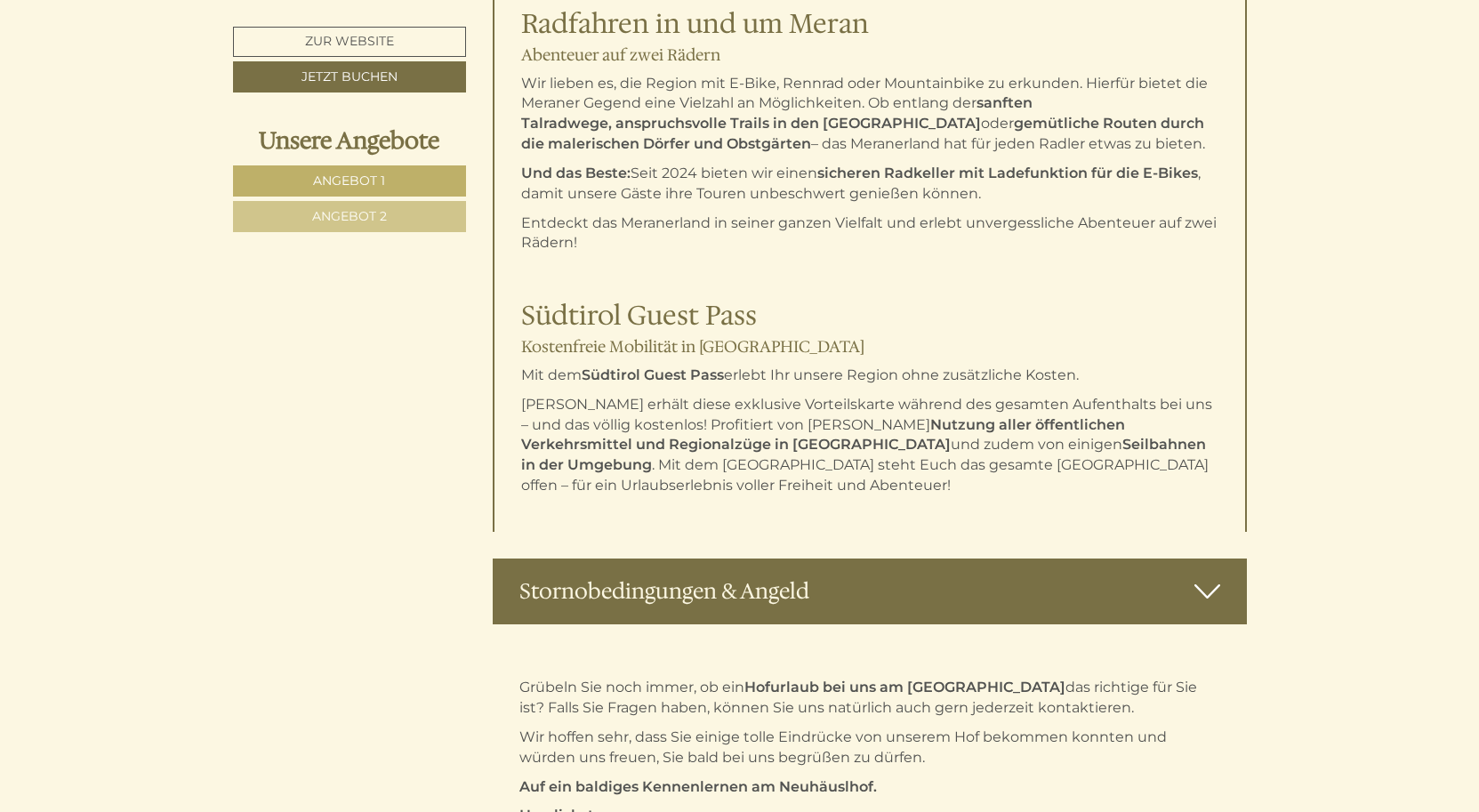
click at [1207, 576] on icon at bounding box center [1207, 591] width 25 height 30
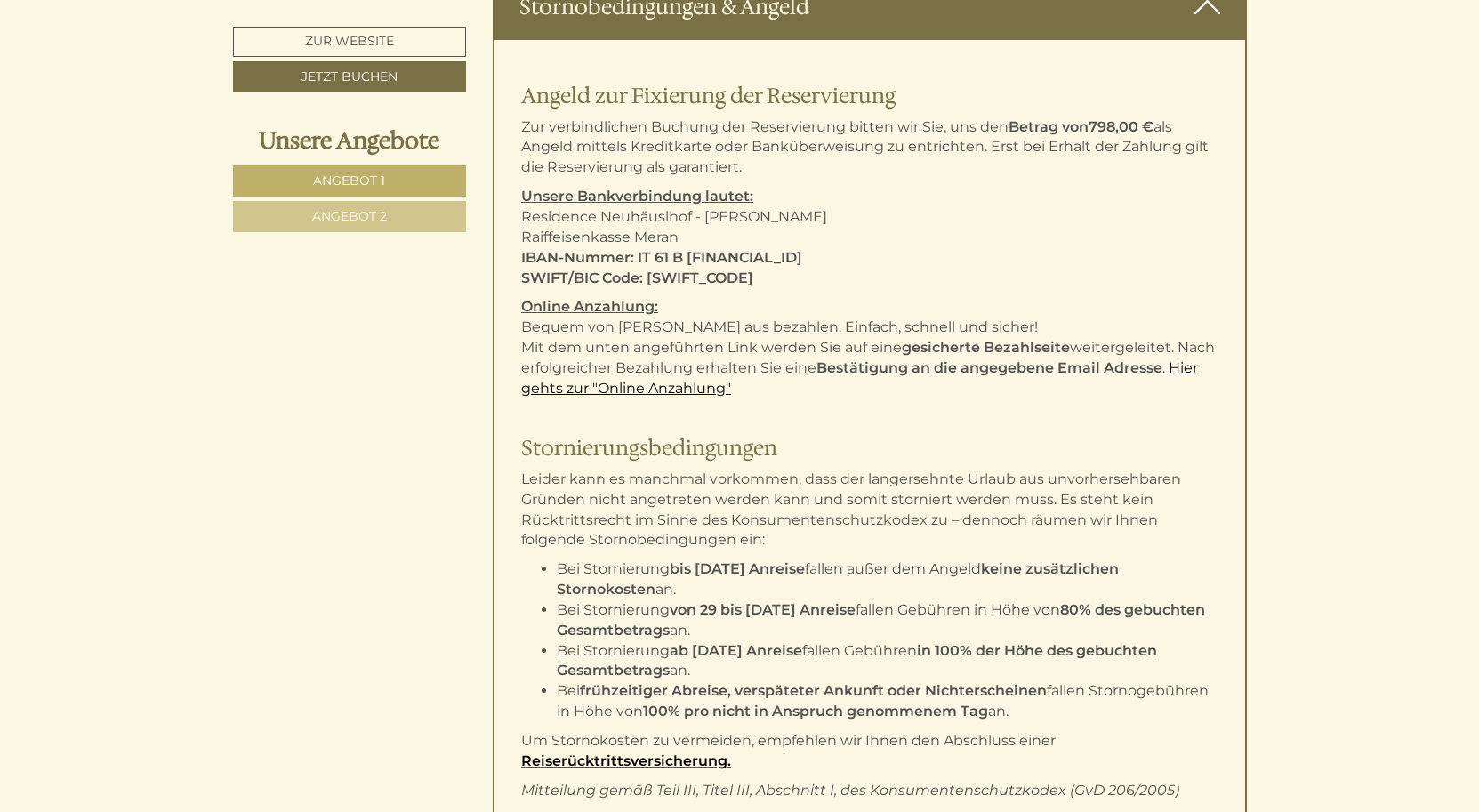
scroll to position [10406, 0]
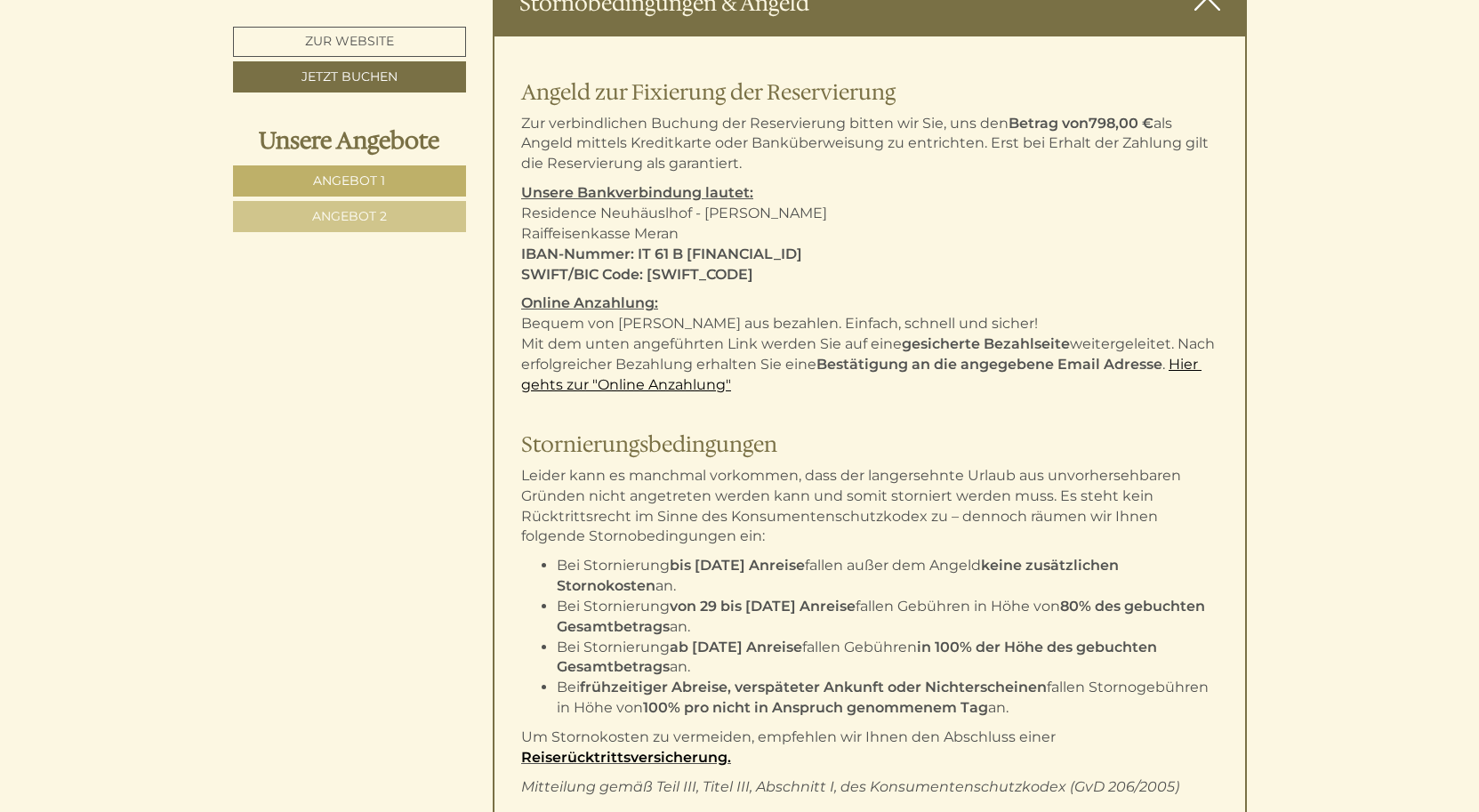
click at [710, 749] on link "Reiserücktrittsversicherung." at bounding box center [626, 756] width 210 height 17
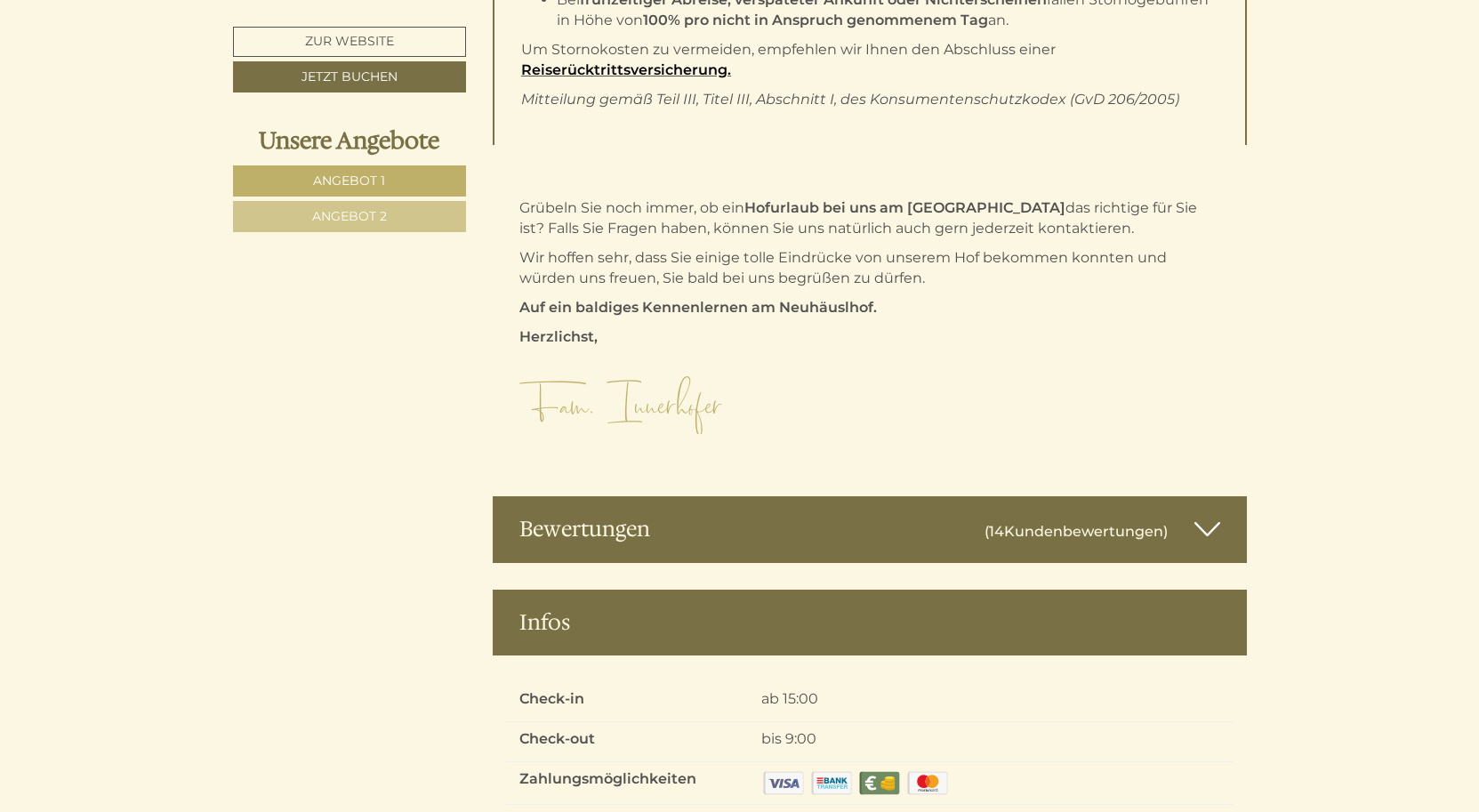
scroll to position [11094, 0]
click at [1210, 513] on icon at bounding box center [1207, 527] width 25 height 30
